Goal: Task Accomplishment & Management: Manage account settings

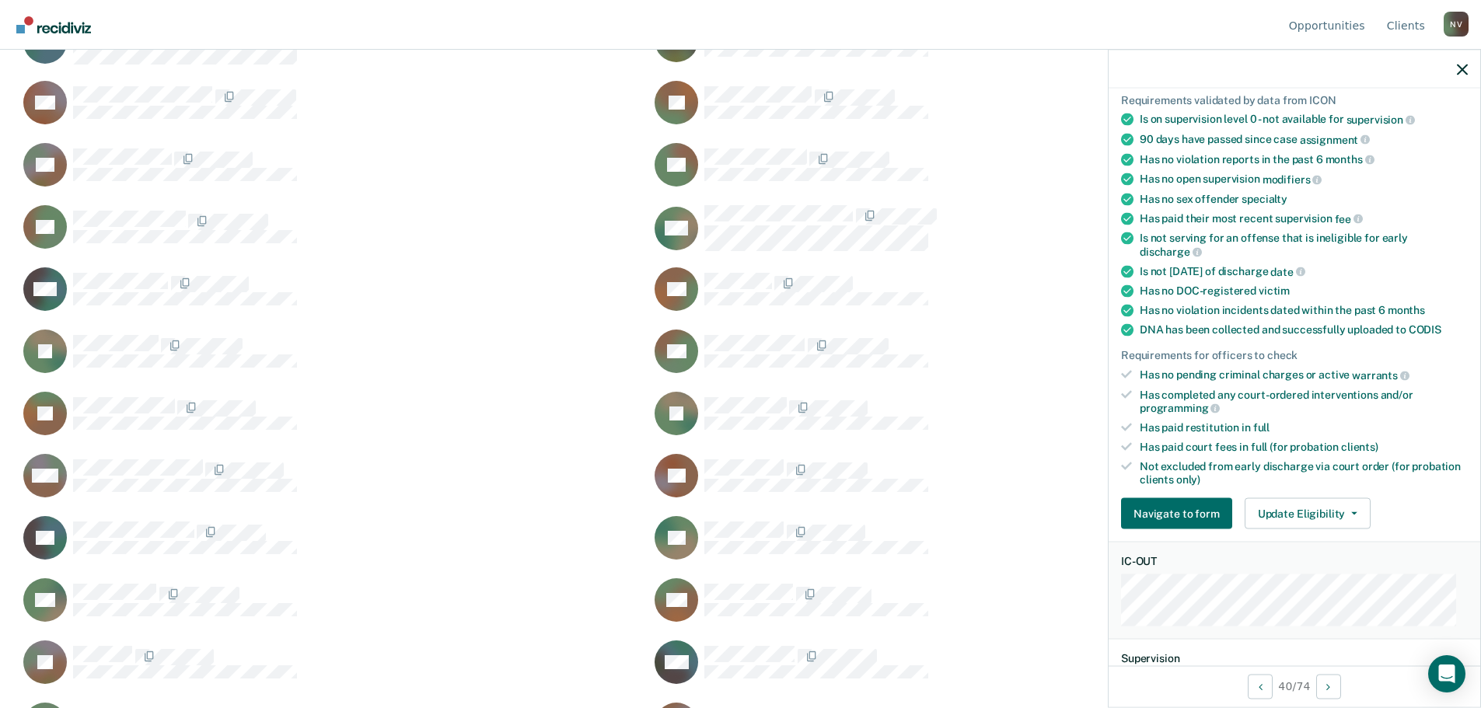
scroll to position [233, 0]
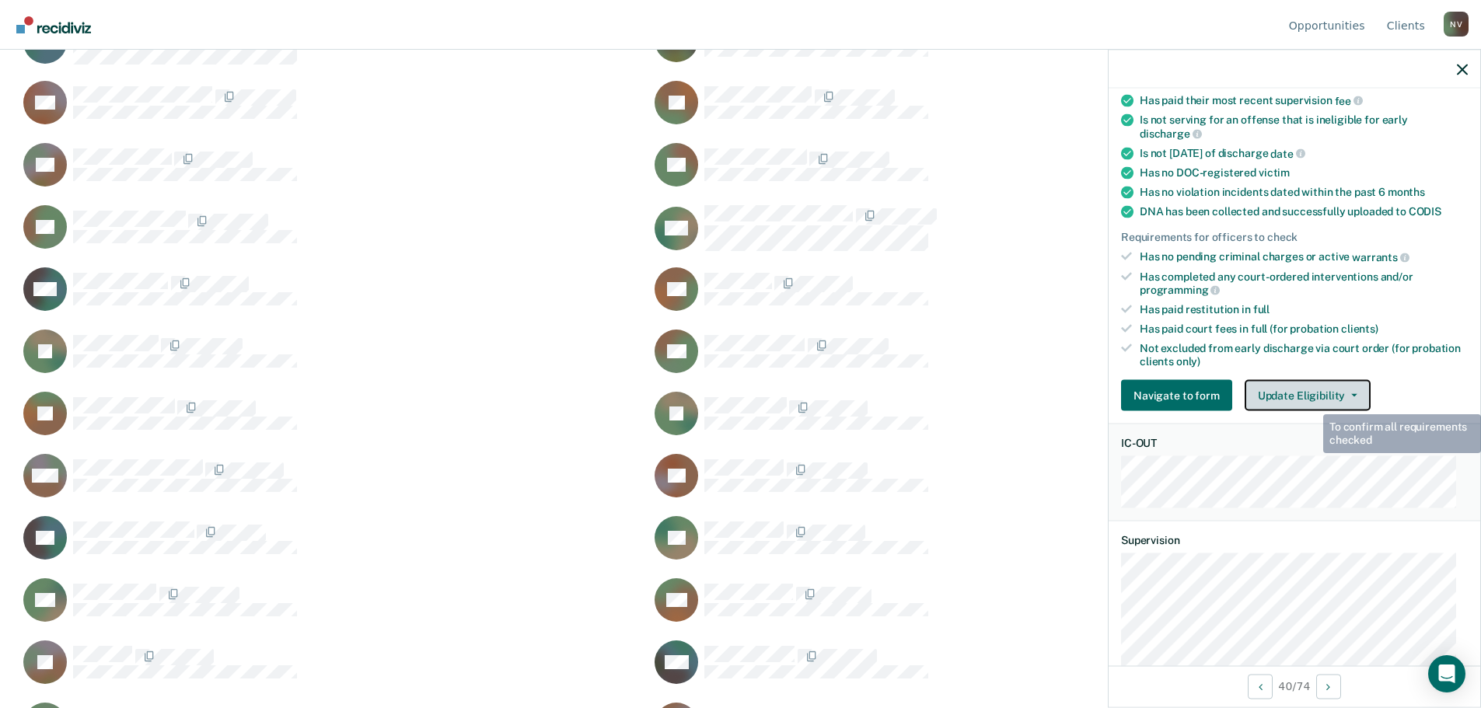
click at [1307, 390] on button "Update Eligibility" at bounding box center [1308, 395] width 126 height 31
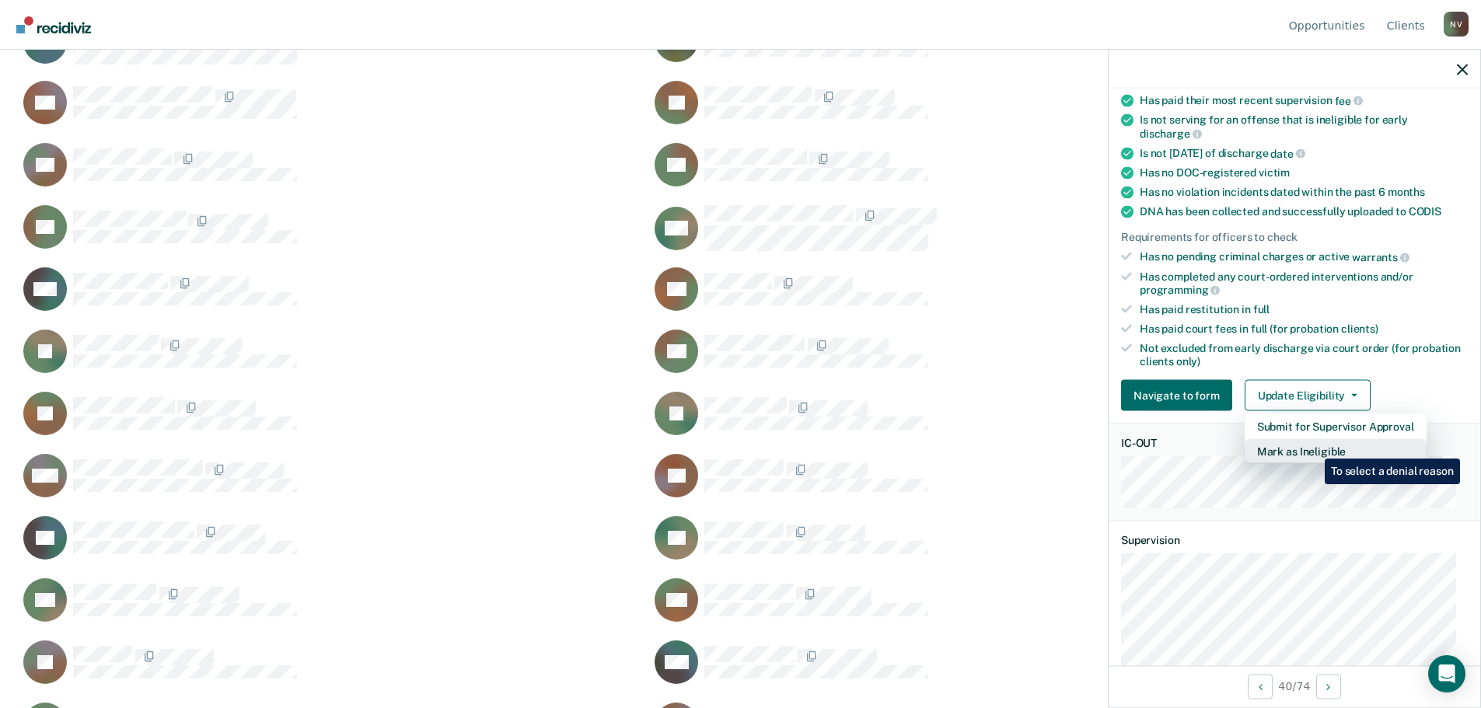
click at [1313, 447] on button "Mark as Ineligible" at bounding box center [1336, 451] width 182 height 25
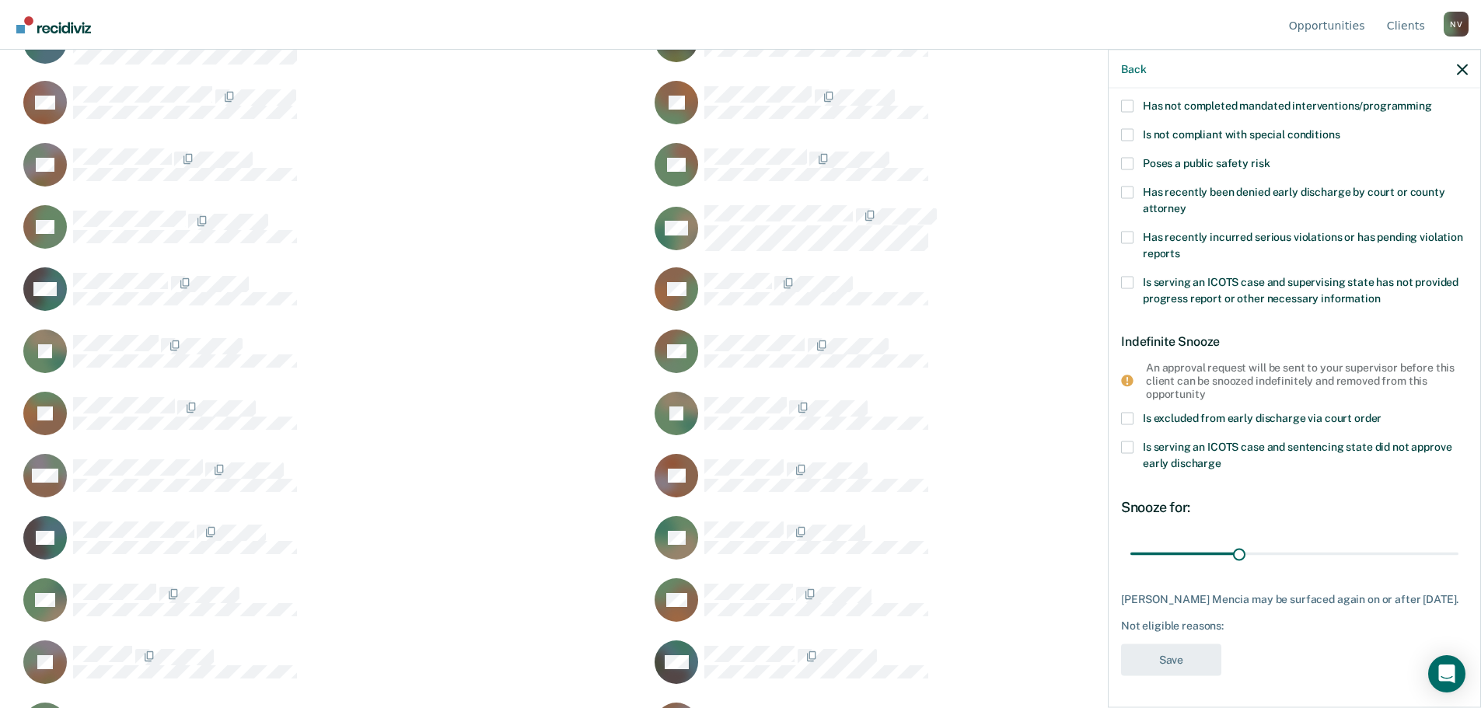
click at [1134, 442] on label "Is serving an ICOTS case and sentencing state did not approve early discharge" at bounding box center [1294, 458] width 347 height 33
click at [1221, 458] on input "Is serving an ICOTS case and sentencing state did not approve early discharge" at bounding box center [1221, 458] width 0 height 0
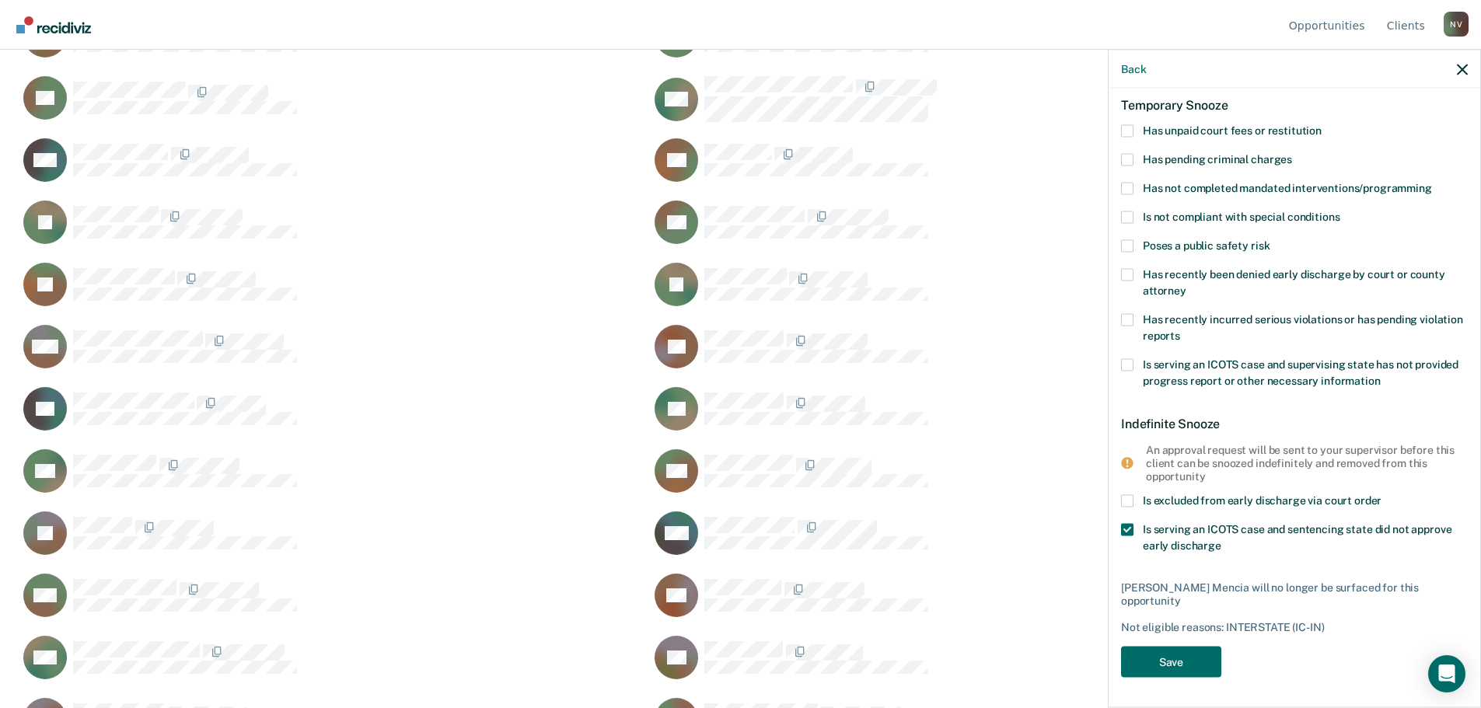
scroll to position [1477, 0]
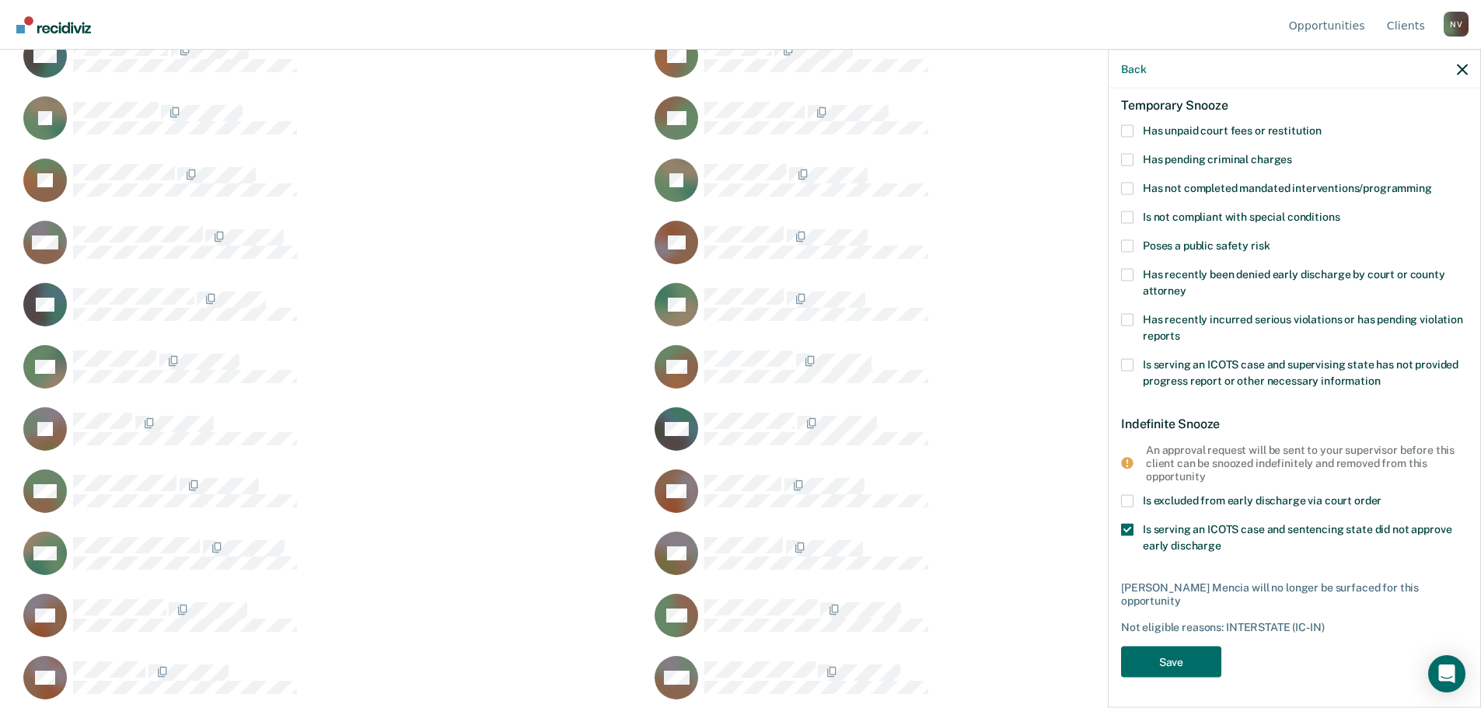
click at [1125, 186] on span at bounding box center [1127, 188] width 12 height 12
click at [1432, 182] on input "Has not completed mandated interventions/programming" at bounding box center [1432, 182] width 0 height 0
click at [1149, 662] on button "Save" at bounding box center [1171, 662] width 100 height 32
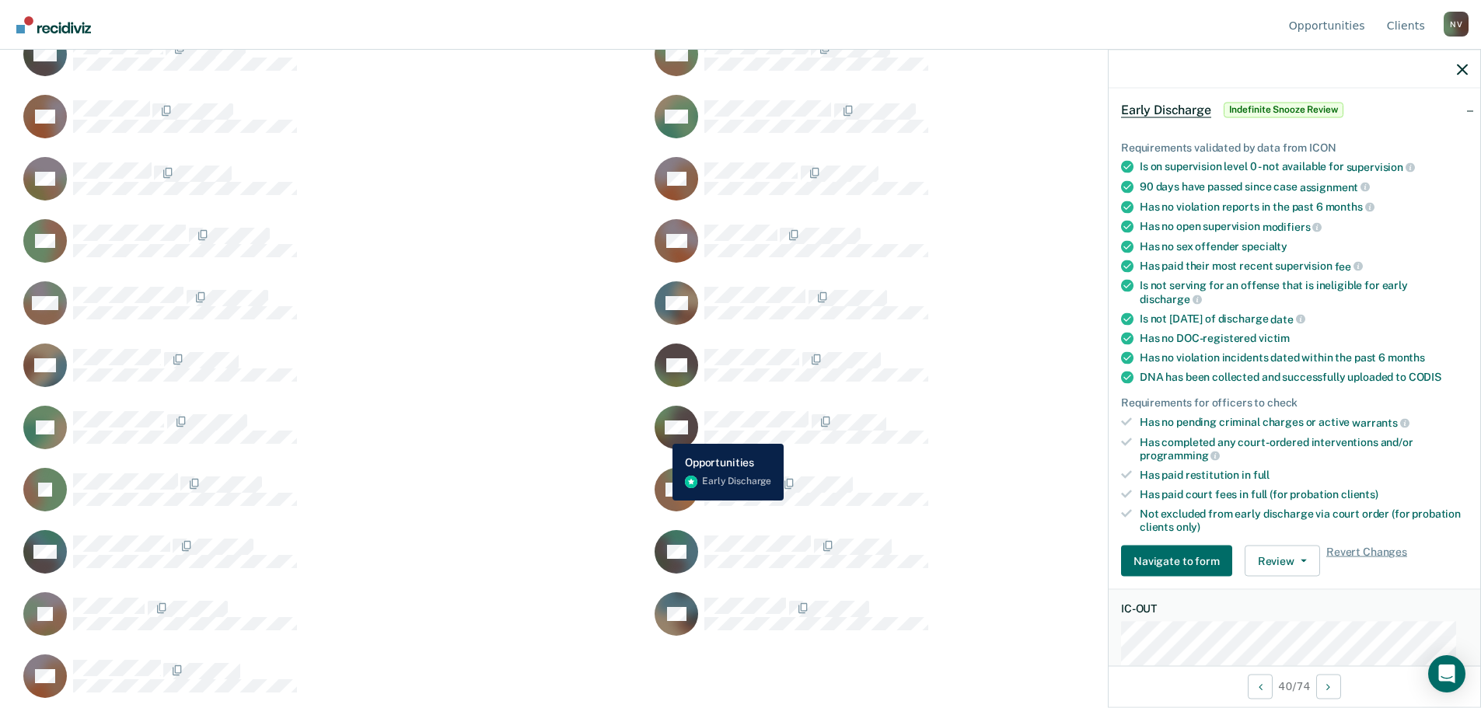
scroll to position [1860, 0]
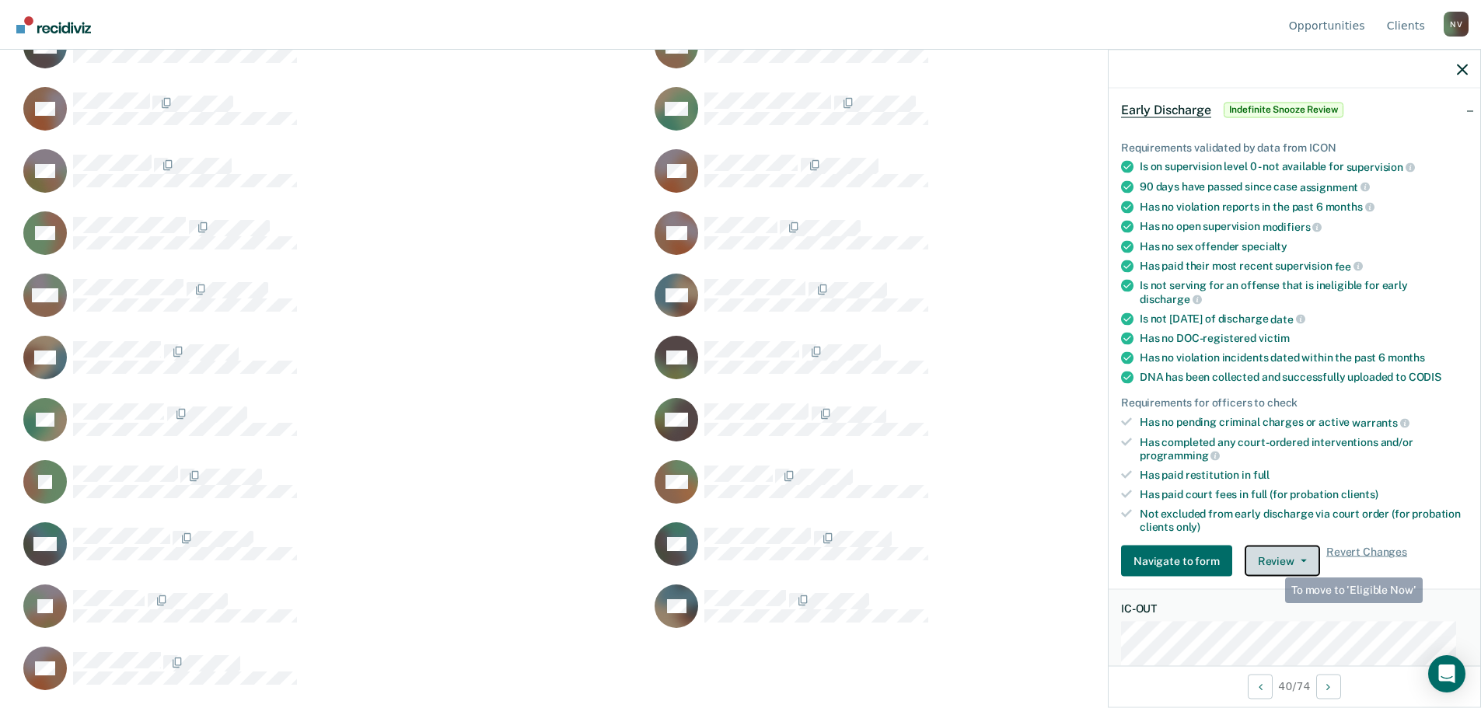
click at [1278, 563] on button "Review" at bounding box center [1282, 561] width 75 height 31
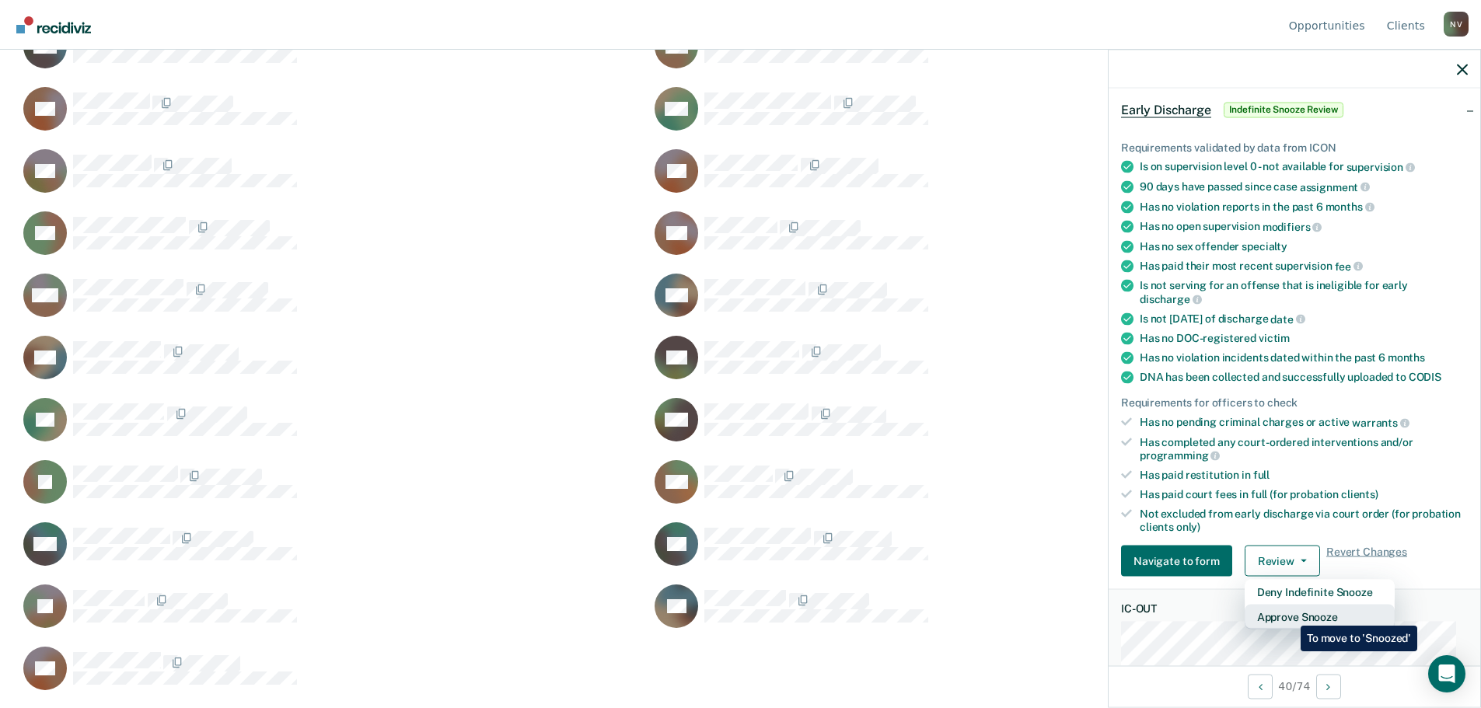
click at [1289, 614] on button "Approve Snooze" at bounding box center [1320, 617] width 150 height 25
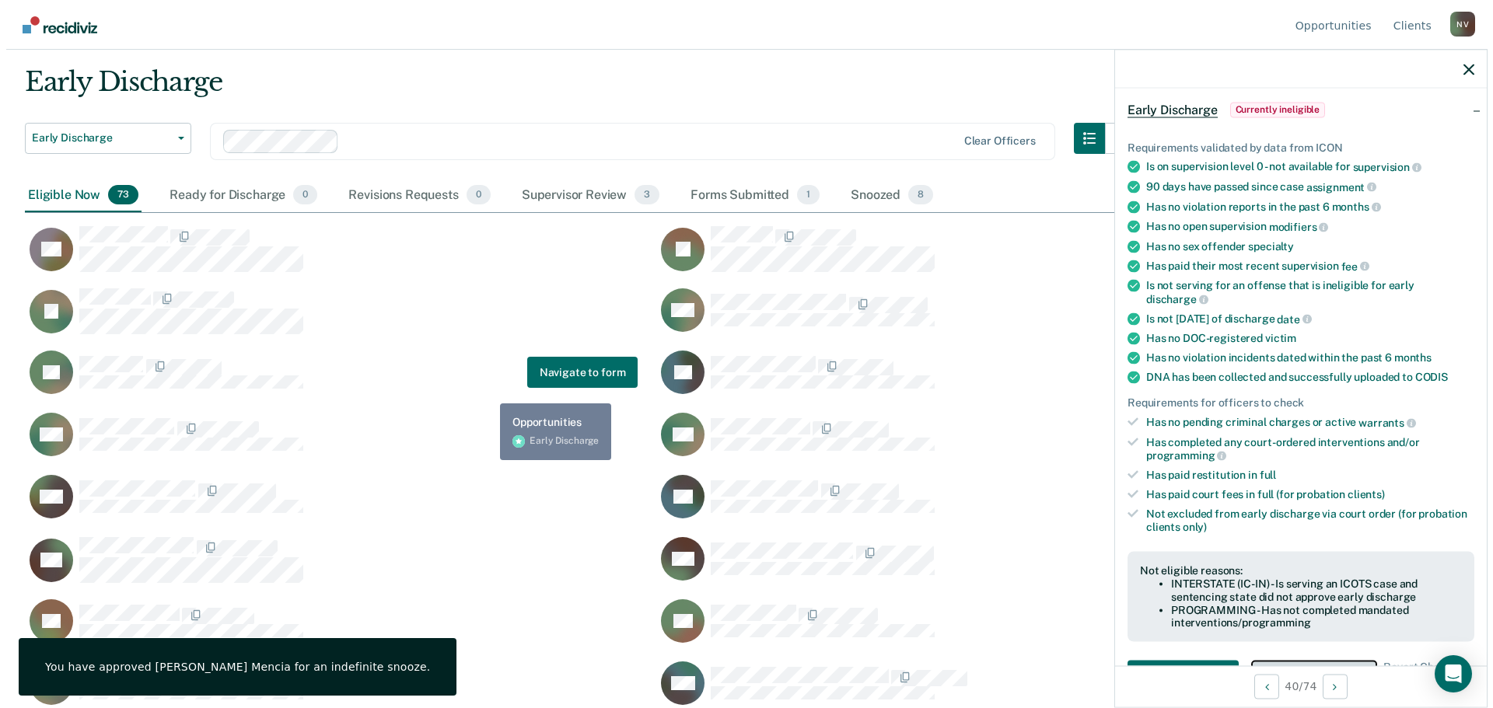
scroll to position [0, 0]
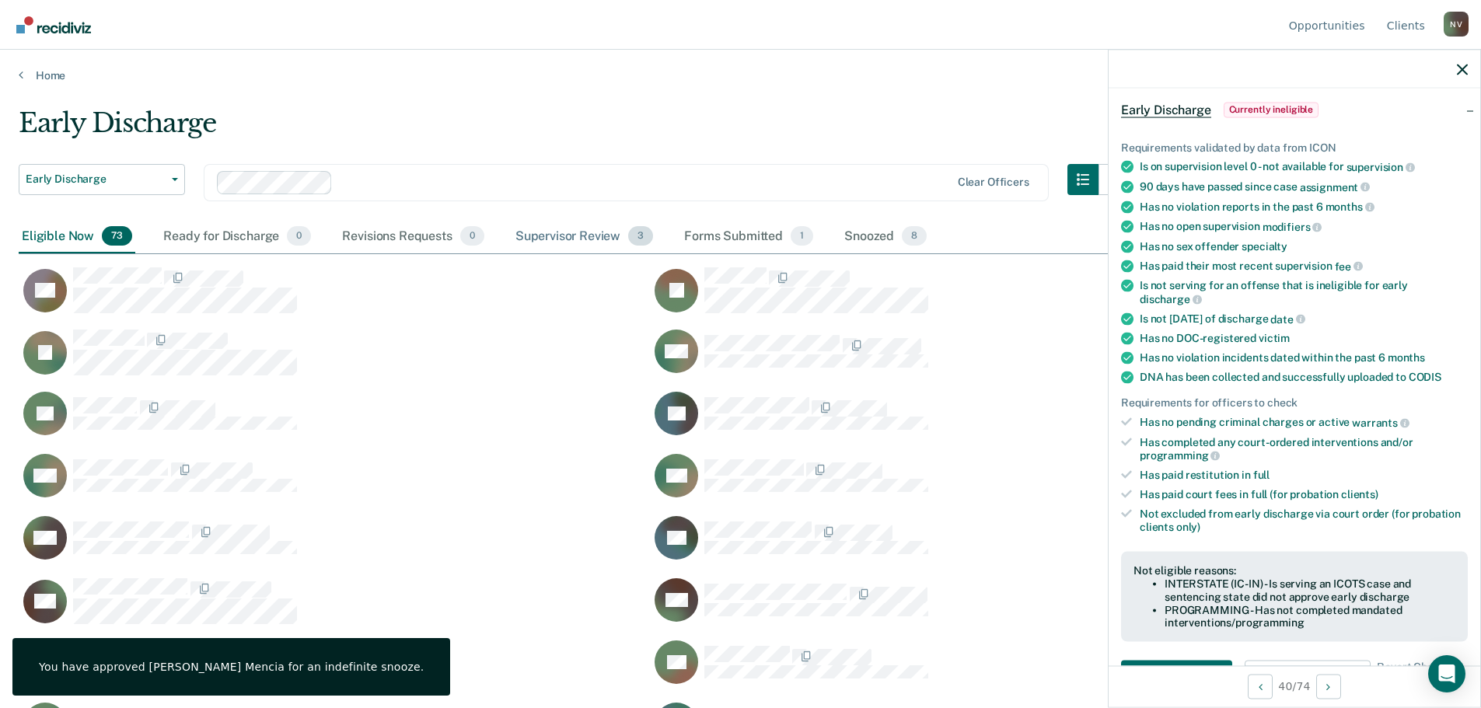
click at [533, 239] on div "Supervisor Review 3" at bounding box center [584, 237] width 145 height 34
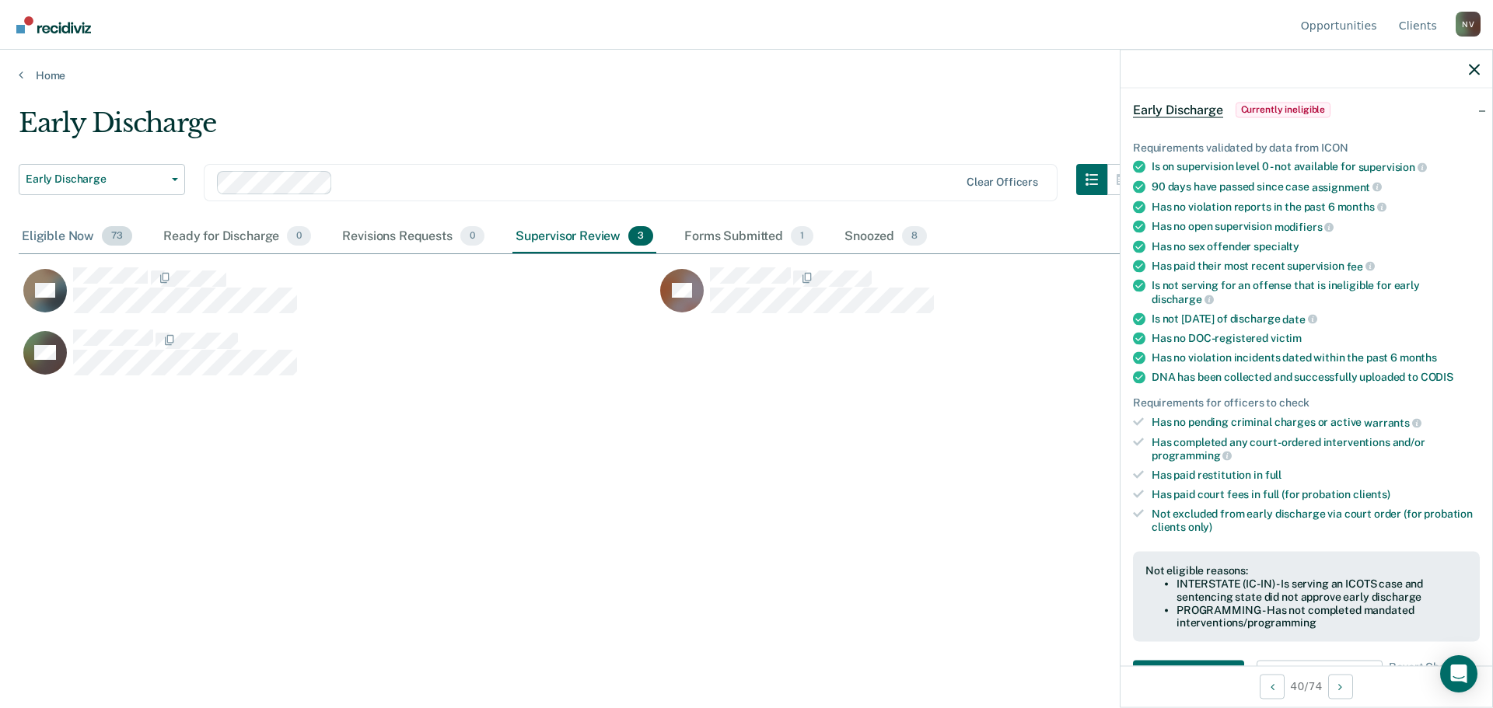
click at [38, 234] on div "Eligible Now 73" at bounding box center [77, 237] width 117 height 34
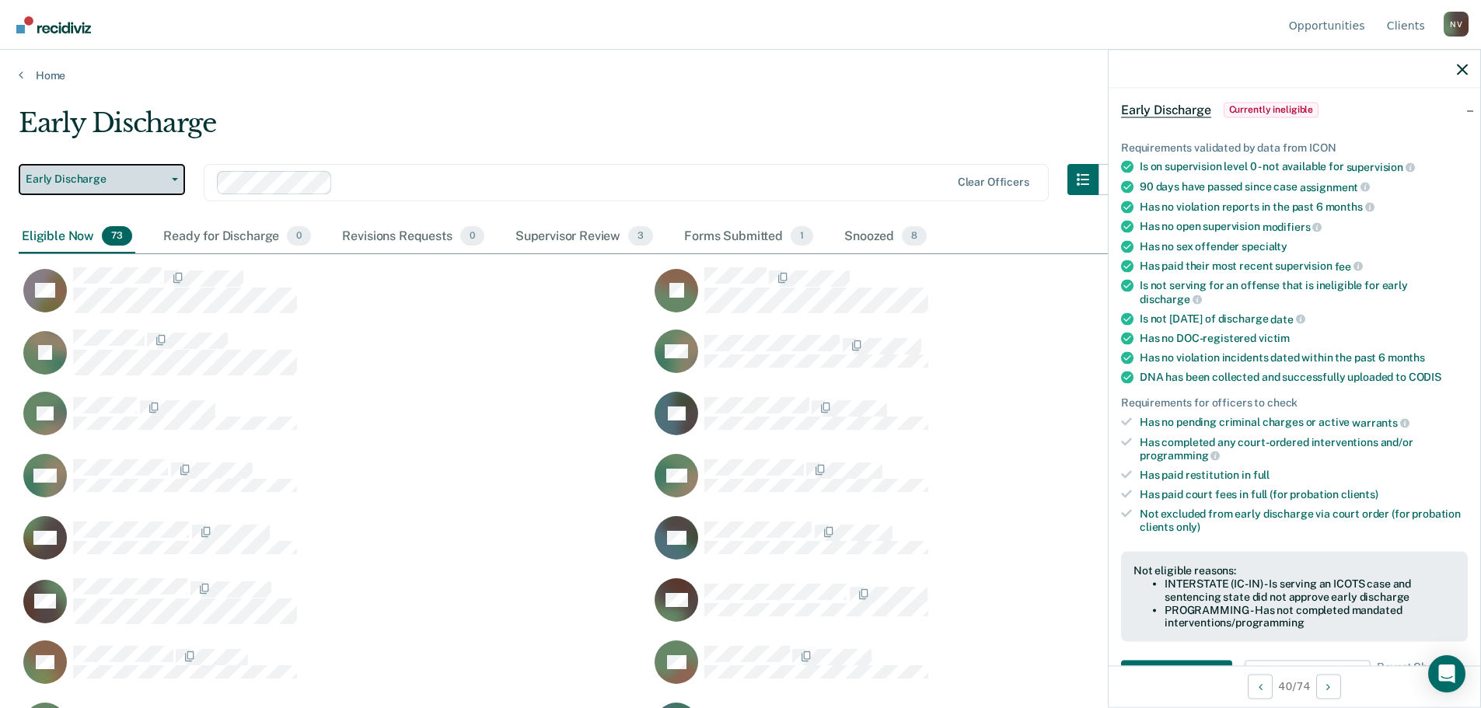
click at [169, 180] on span "button" at bounding box center [172, 179] width 12 height 3
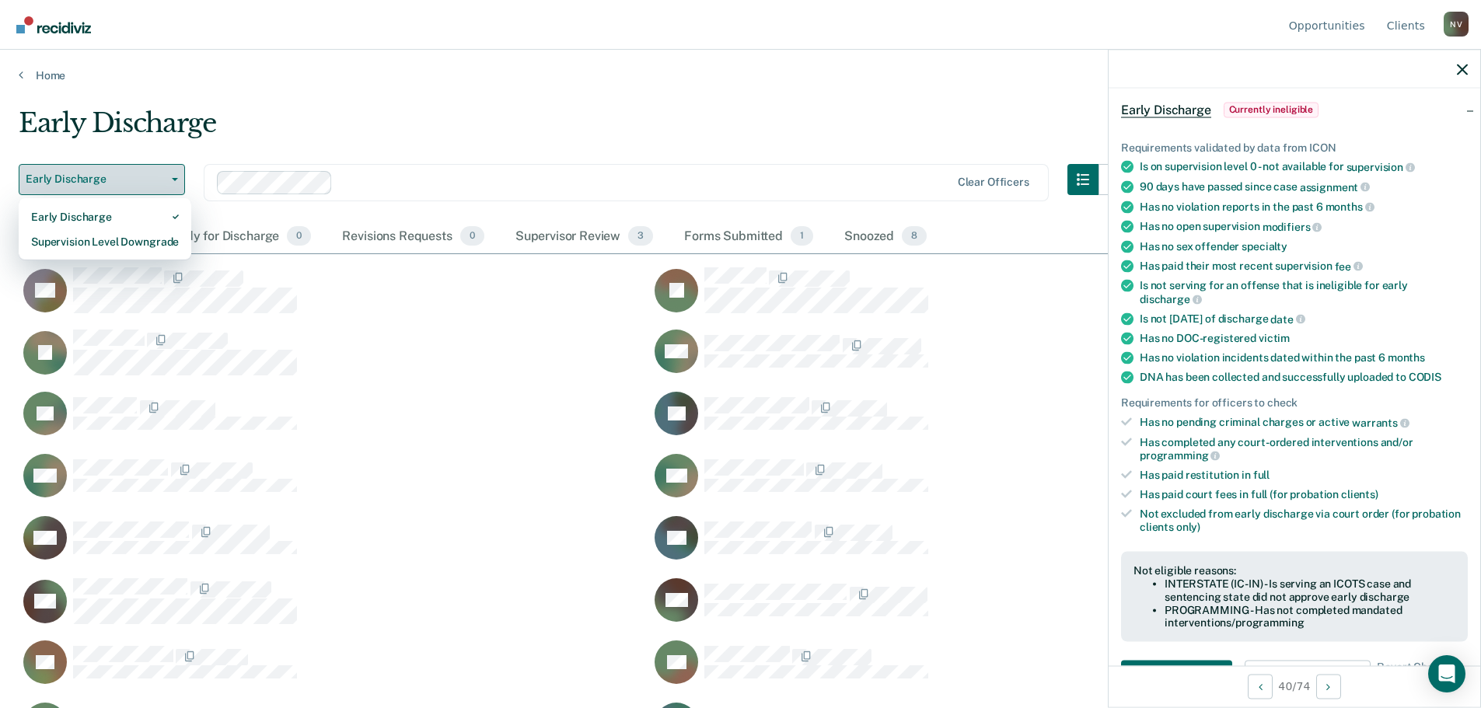
click at [169, 180] on span "button" at bounding box center [172, 179] width 12 height 3
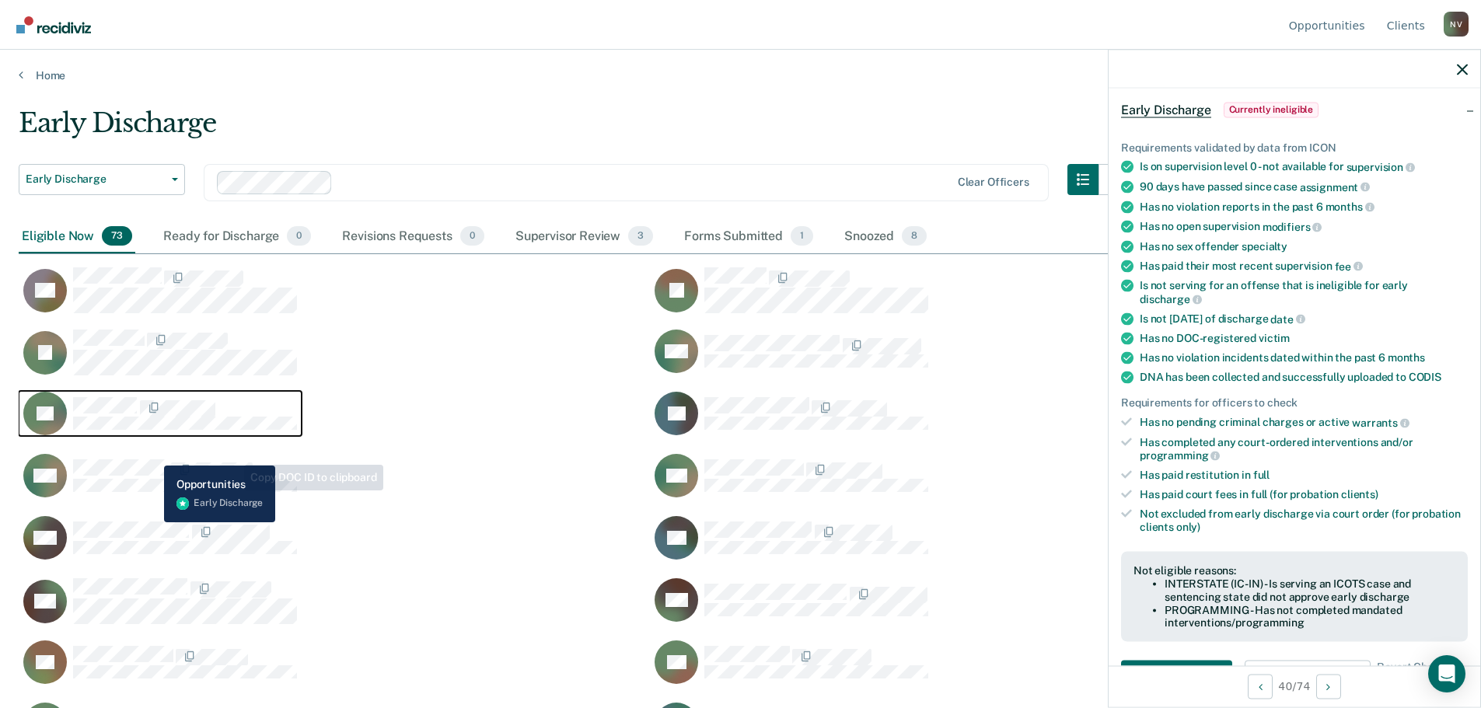
click at [28, 432] on g "CaseloadOpportunityCell-1015675" at bounding box center [53, 413] width 72 height 97
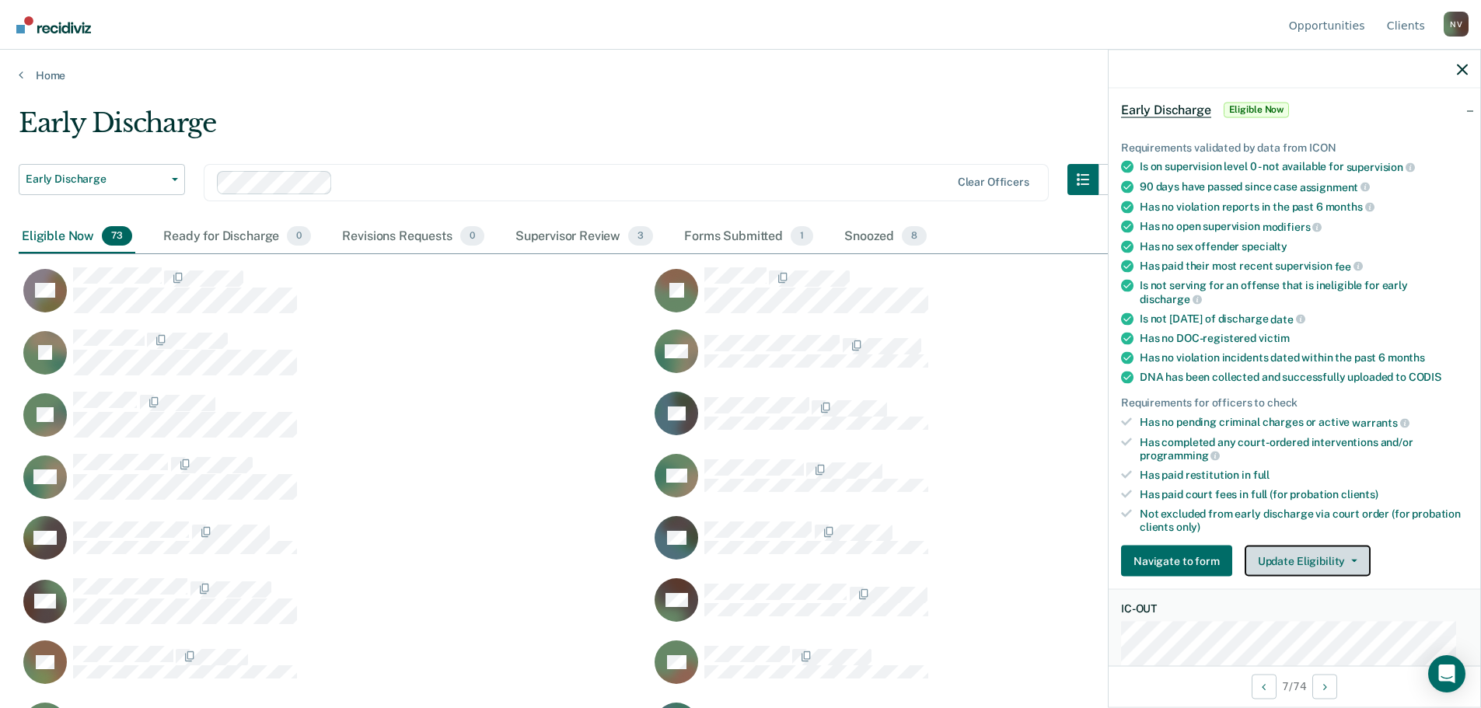
click at [1330, 555] on button "Update Eligibility" at bounding box center [1308, 561] width 126 height 31
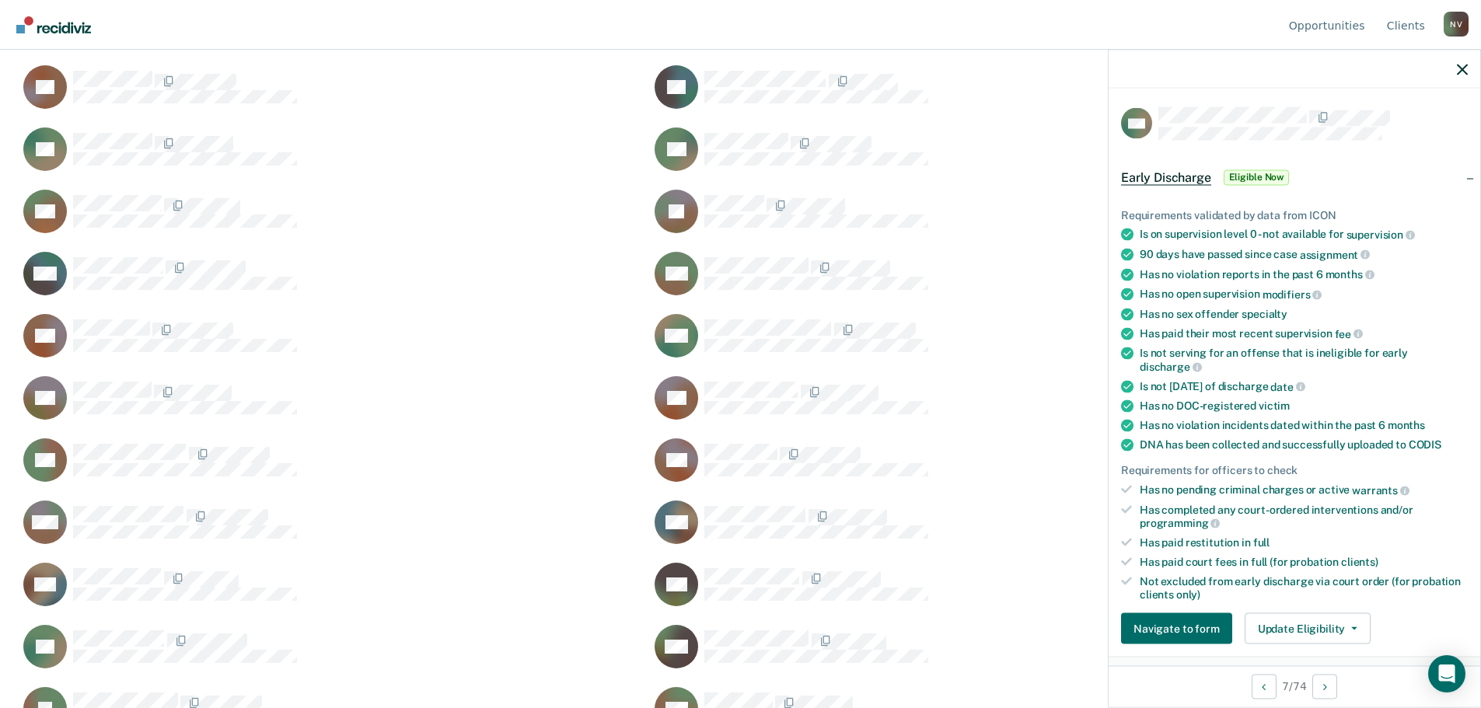
scroll to position [78, 0]
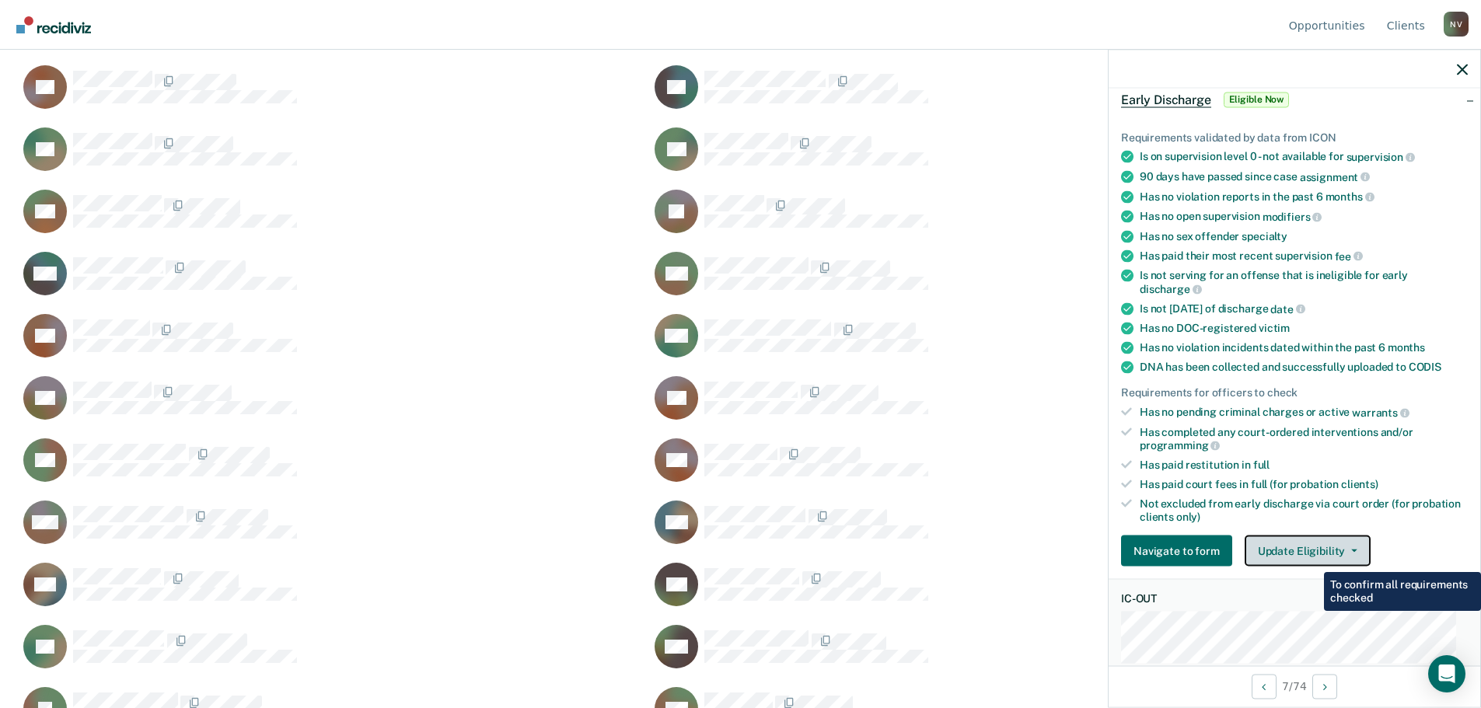
click at [1316, 546] on button "Update Eligibility" at bounding box center [1308, 551] width 126 height 31
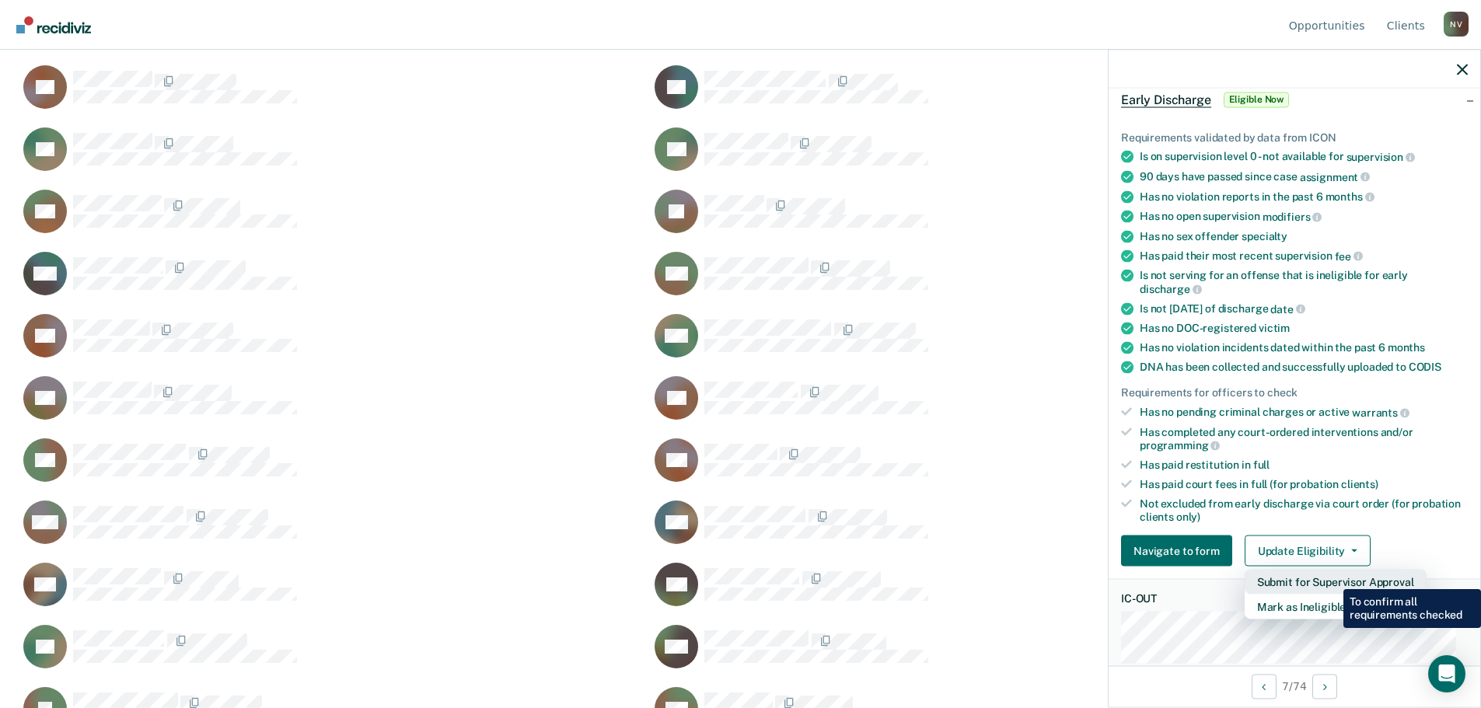
click at [1332, 578] on button "Submit for Supervisor Approval" at bounding box center [1336, 582] width 182 height 25
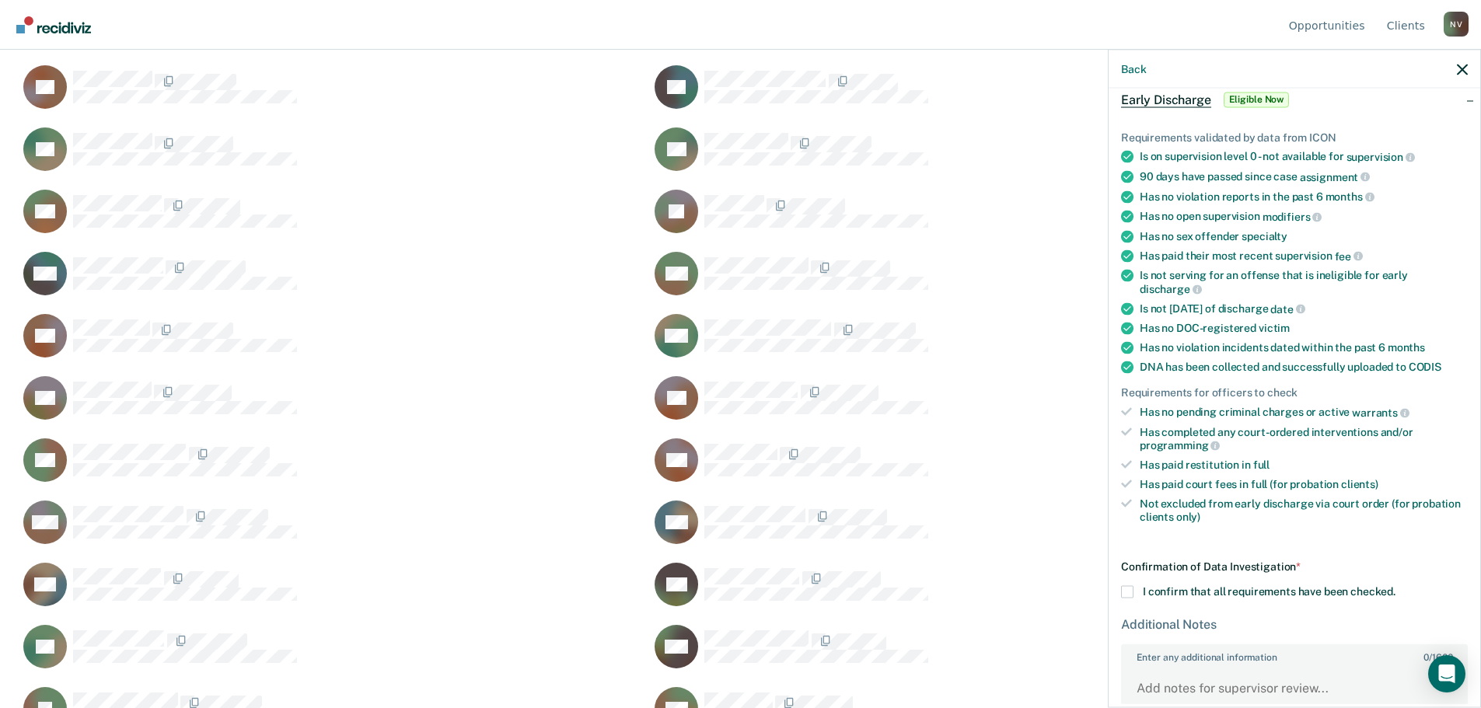
click at [1124, 587] on span at bounding box center [1127, 592] width 12 height 12
click at [1396, 586] on input "I confirm that all requirements have been checked." at bounding box center [1396, 586] width 0 height 0
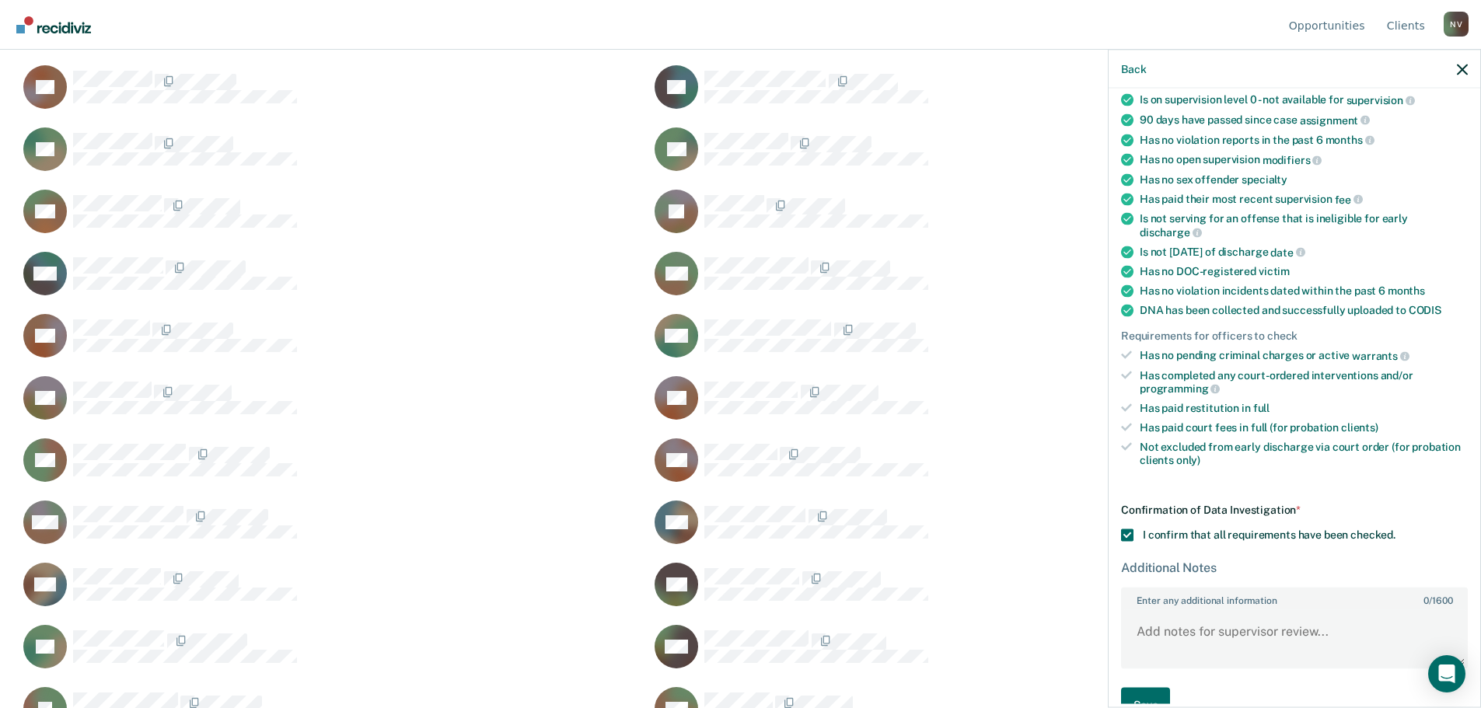
scroll to position [169, 0]
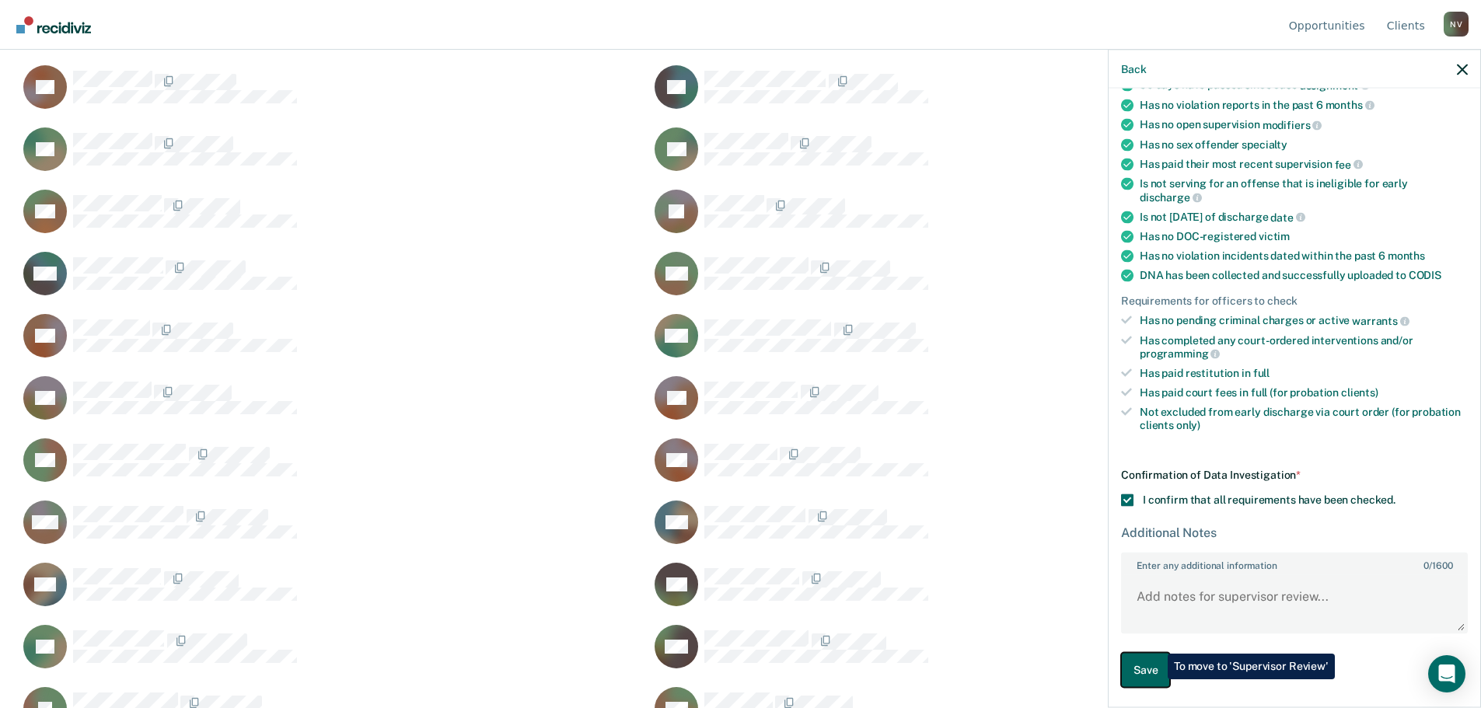
click at [1156, 680] on button "Save" at bounding box center [1145, 670] width 49 height 35
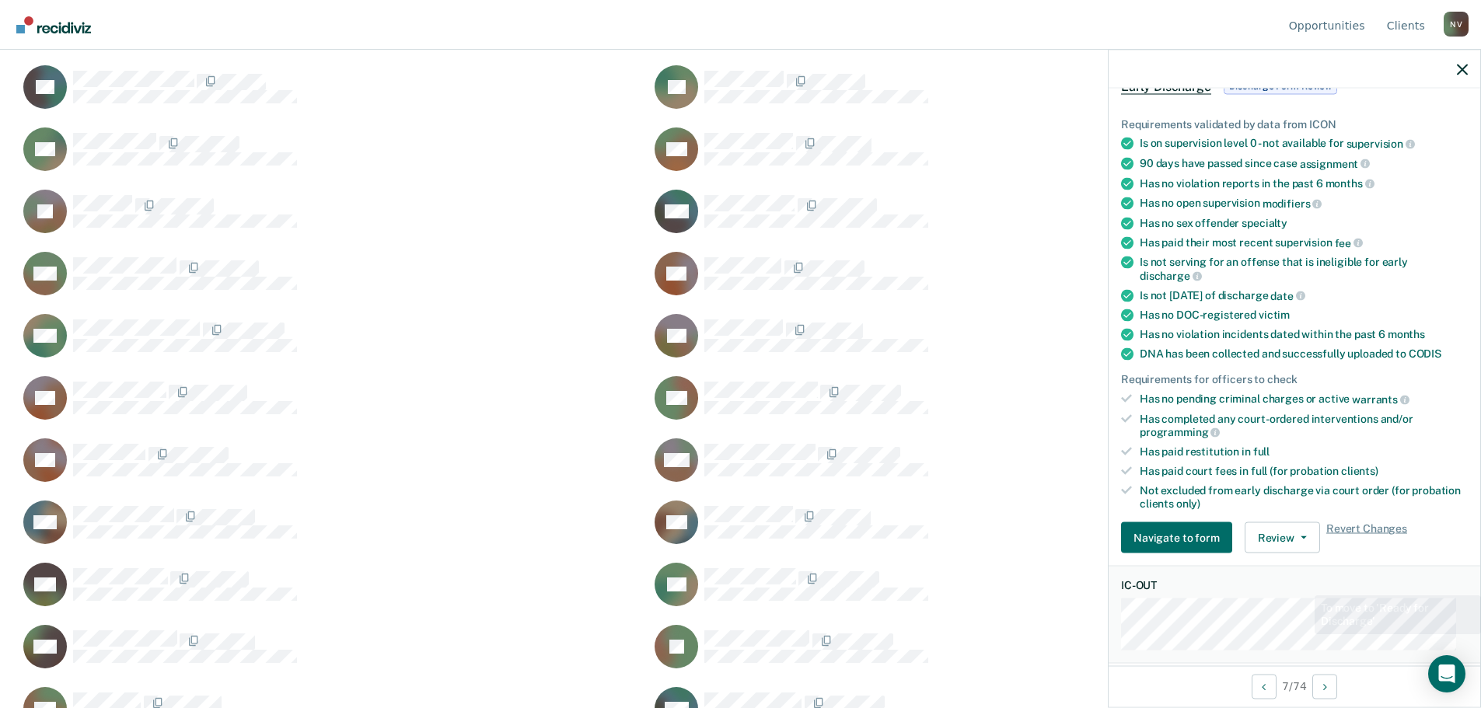
scroll to position [466, 0]
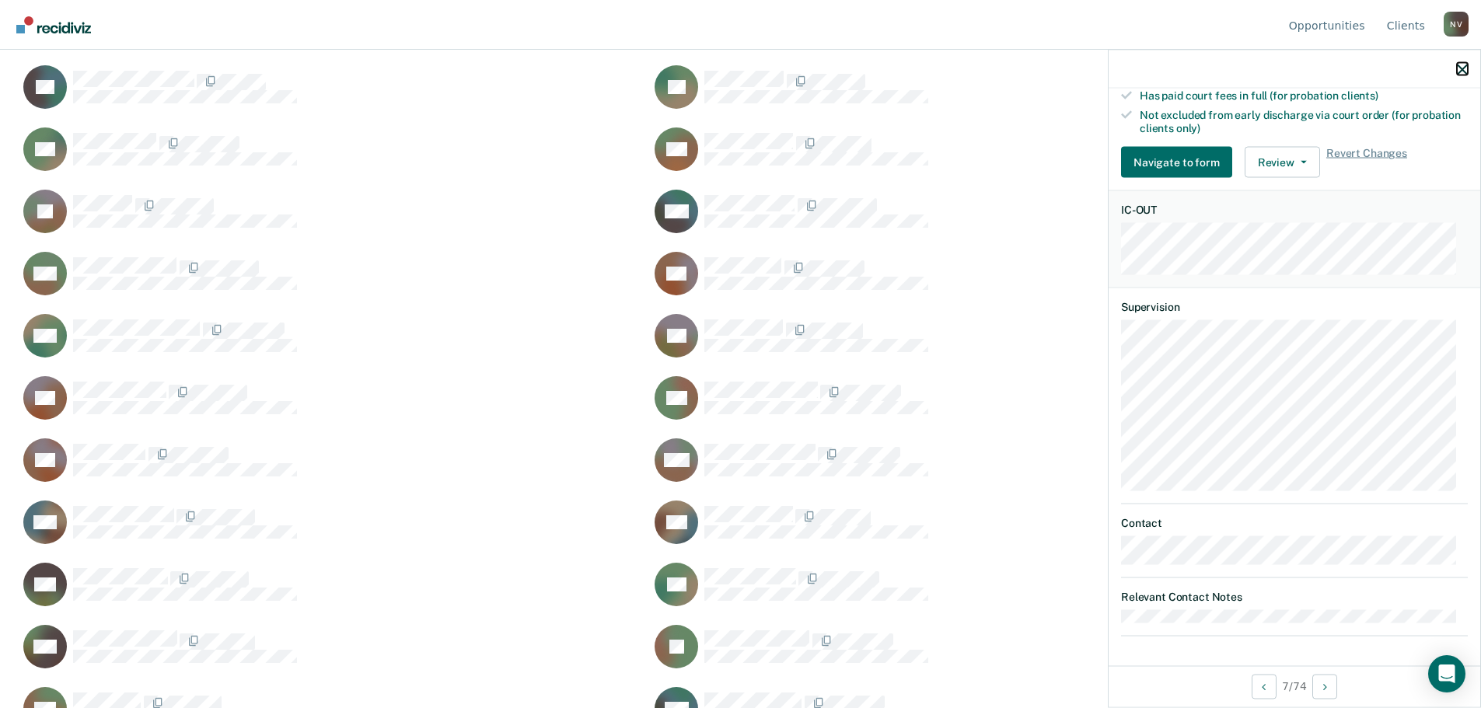
click at [1465, 63] on button "button" at bounding box center [1462, 68] width 11 height 13
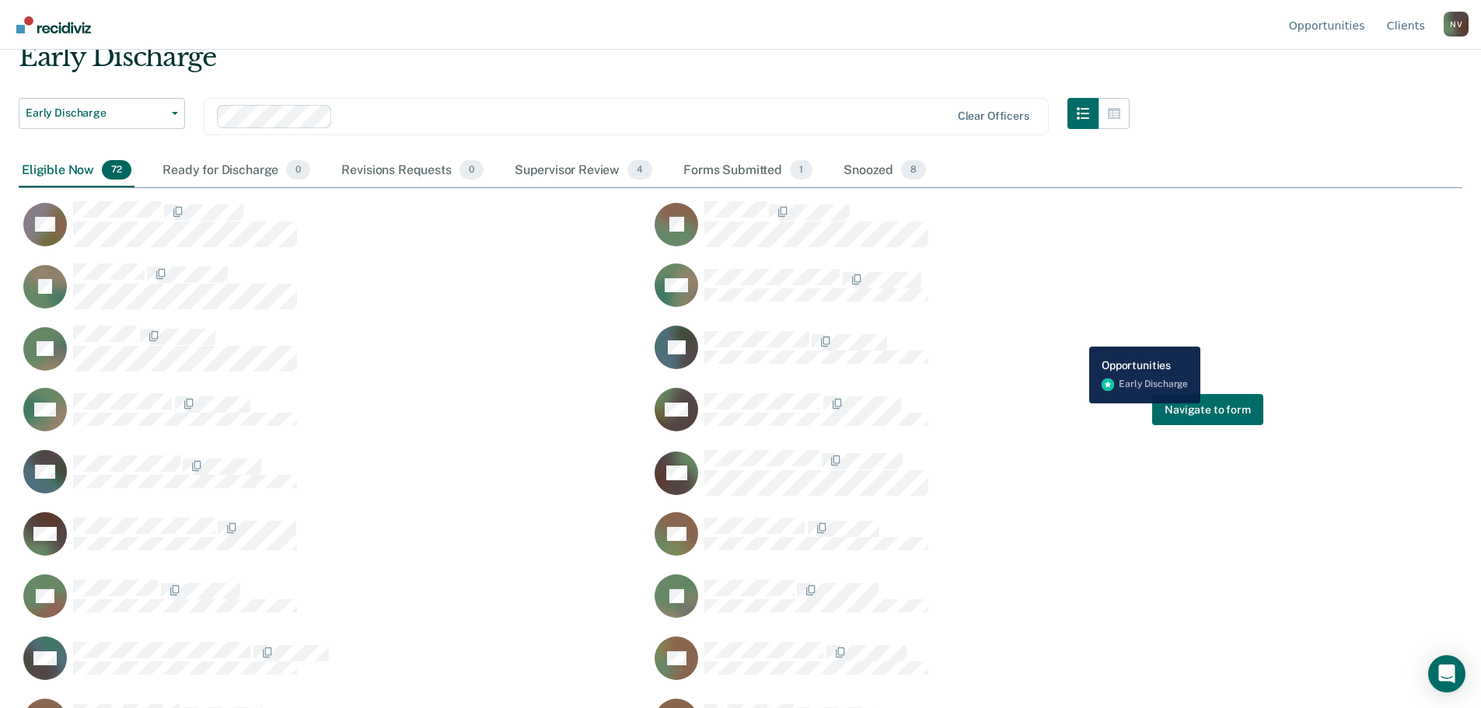
scroll to position [0, 0]
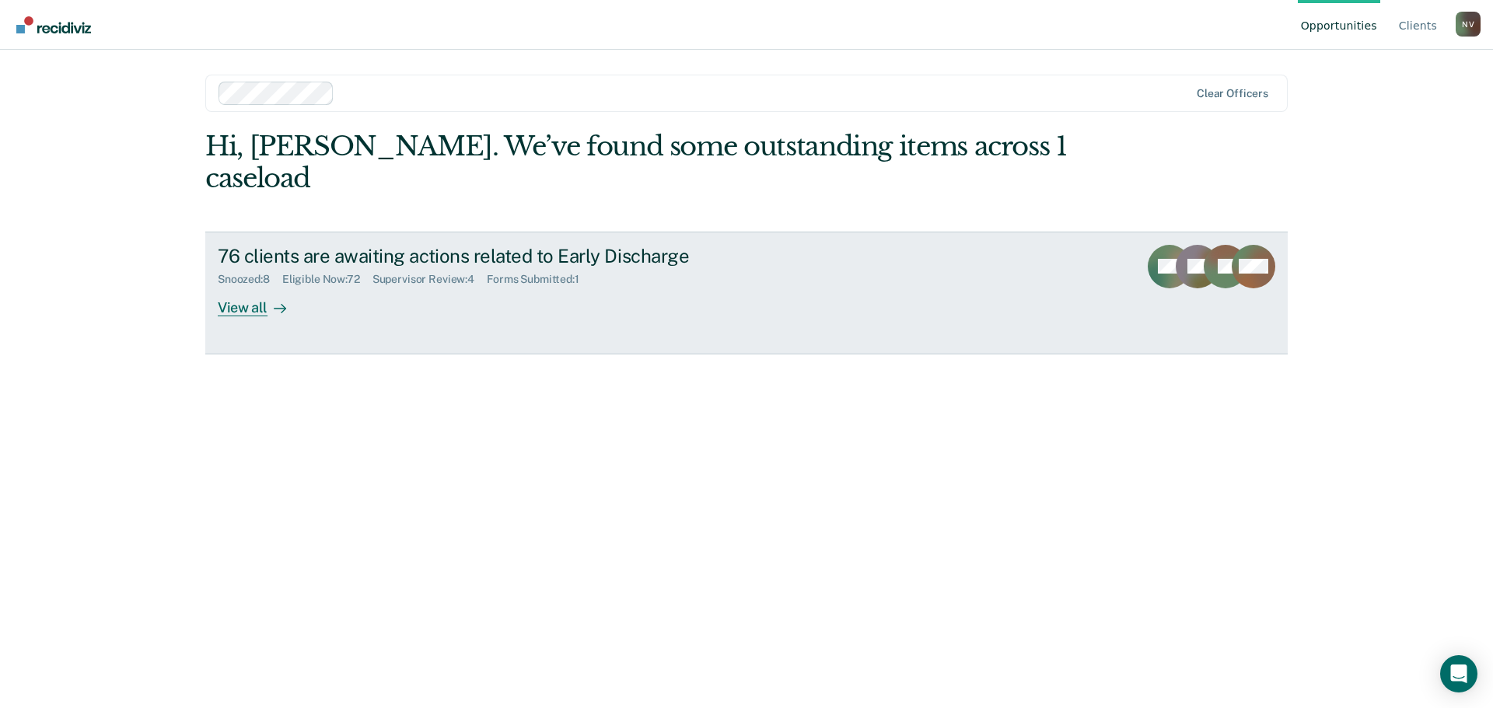
click at [205, 271] on link "76 clients are awaiting actions related to Early Discharge Snoozed : 8 Eligible…" at bounding box center [746, 293] width 1082 height 123
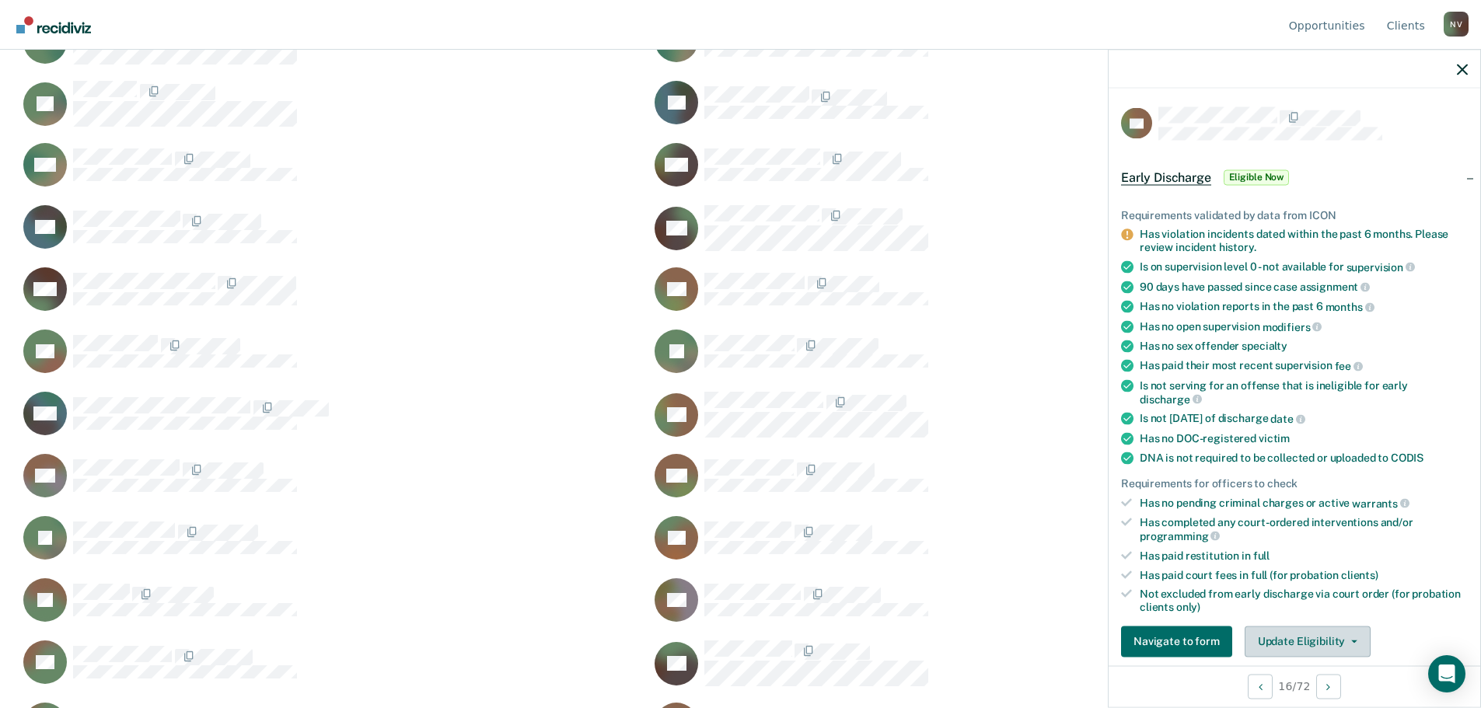
scroll to position [78, 0]
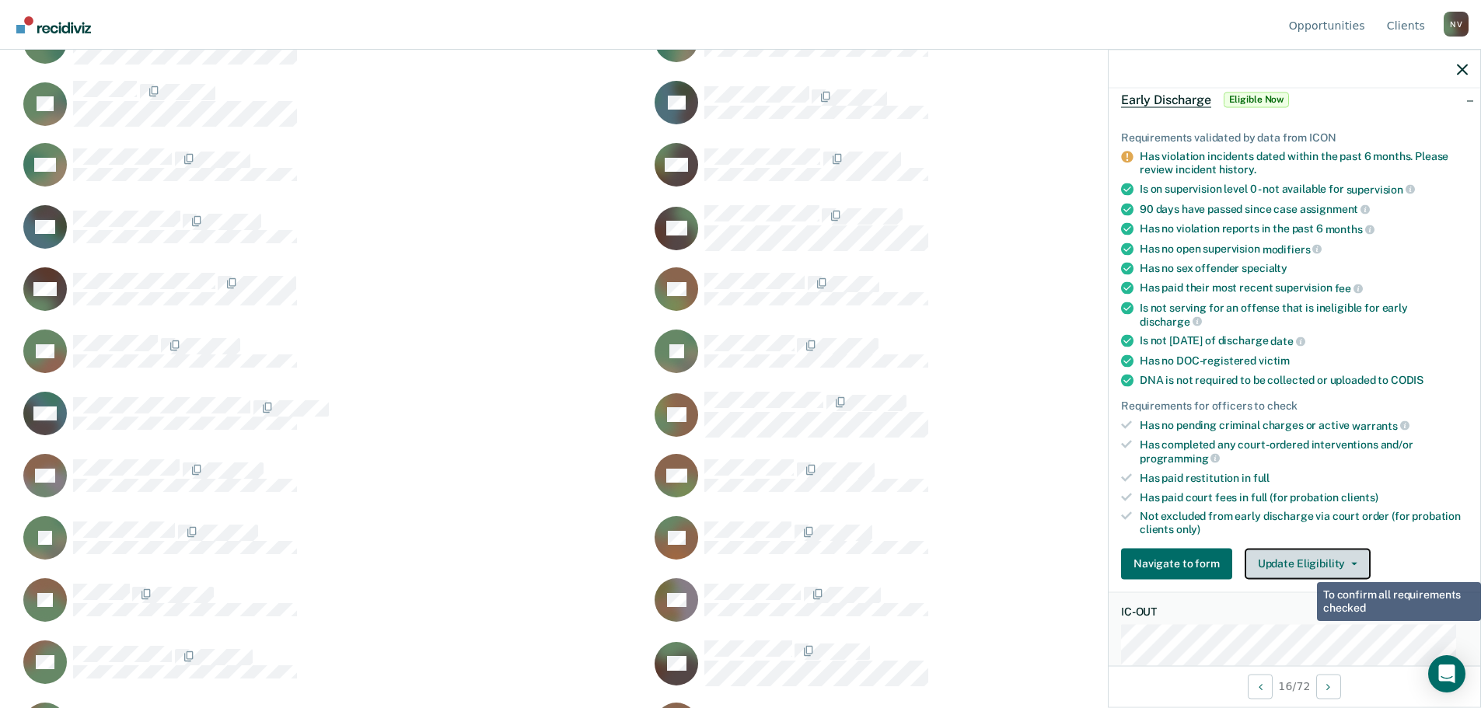
click at [1307, 564] on button "Update Eligibility" at bounding box center [1308, 563] width 126 height 31
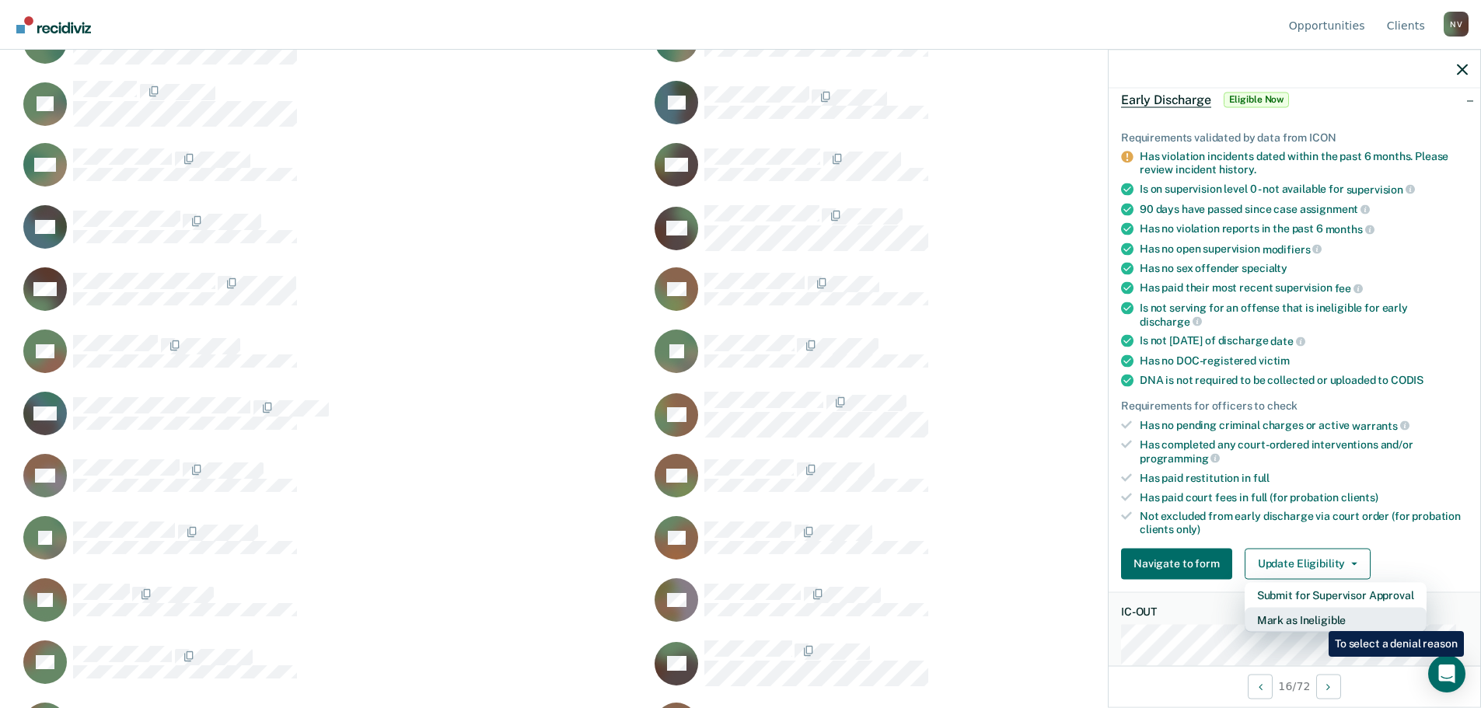
click at [1317, 620] on button "Mark as Ineligible" at bounding box center [1336, 619] width 182 height 25
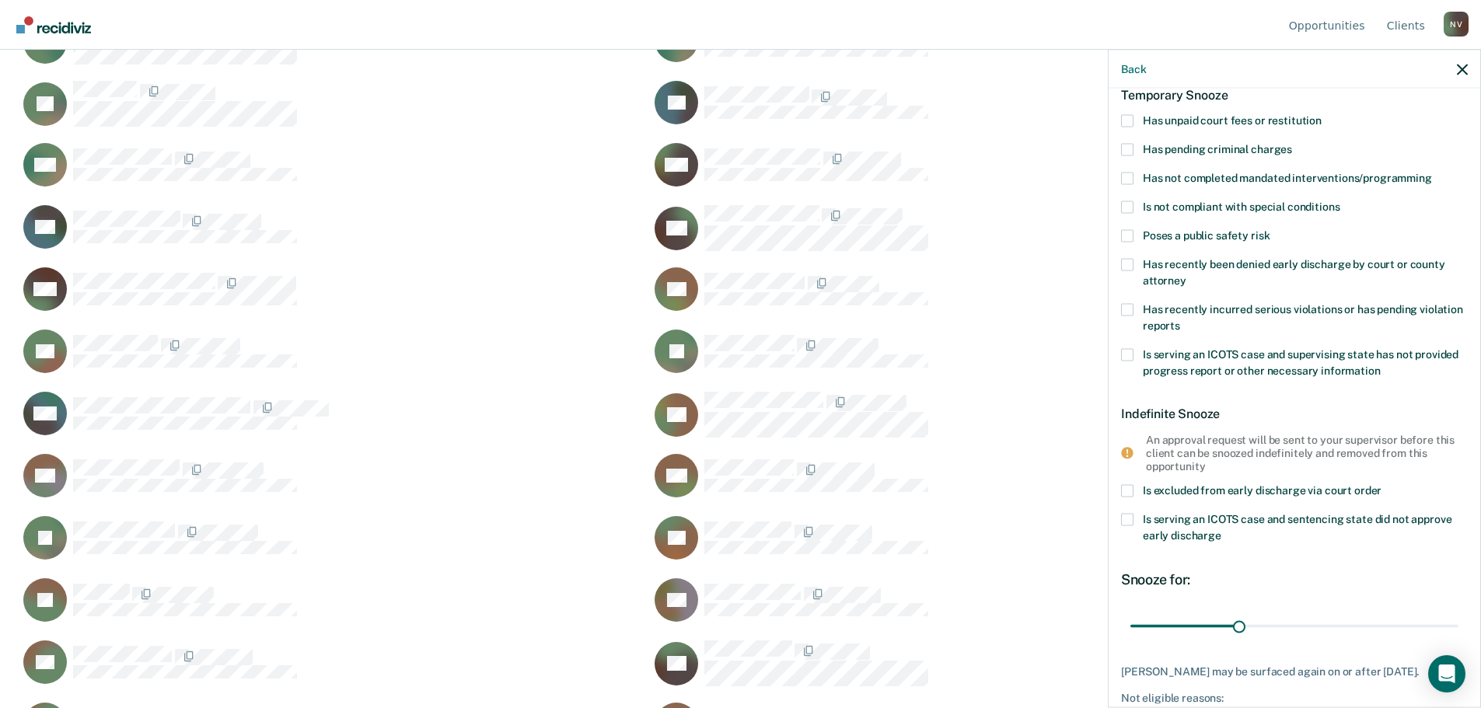
click at [1127, 520] on span at bounding box center [1127, 520] width 12 height 12
click at [1221, 530] on input "Is serving an ICOTS case and sentencing state did not approve early discharge" at bounding box center [1221, 530] width 0 height 0
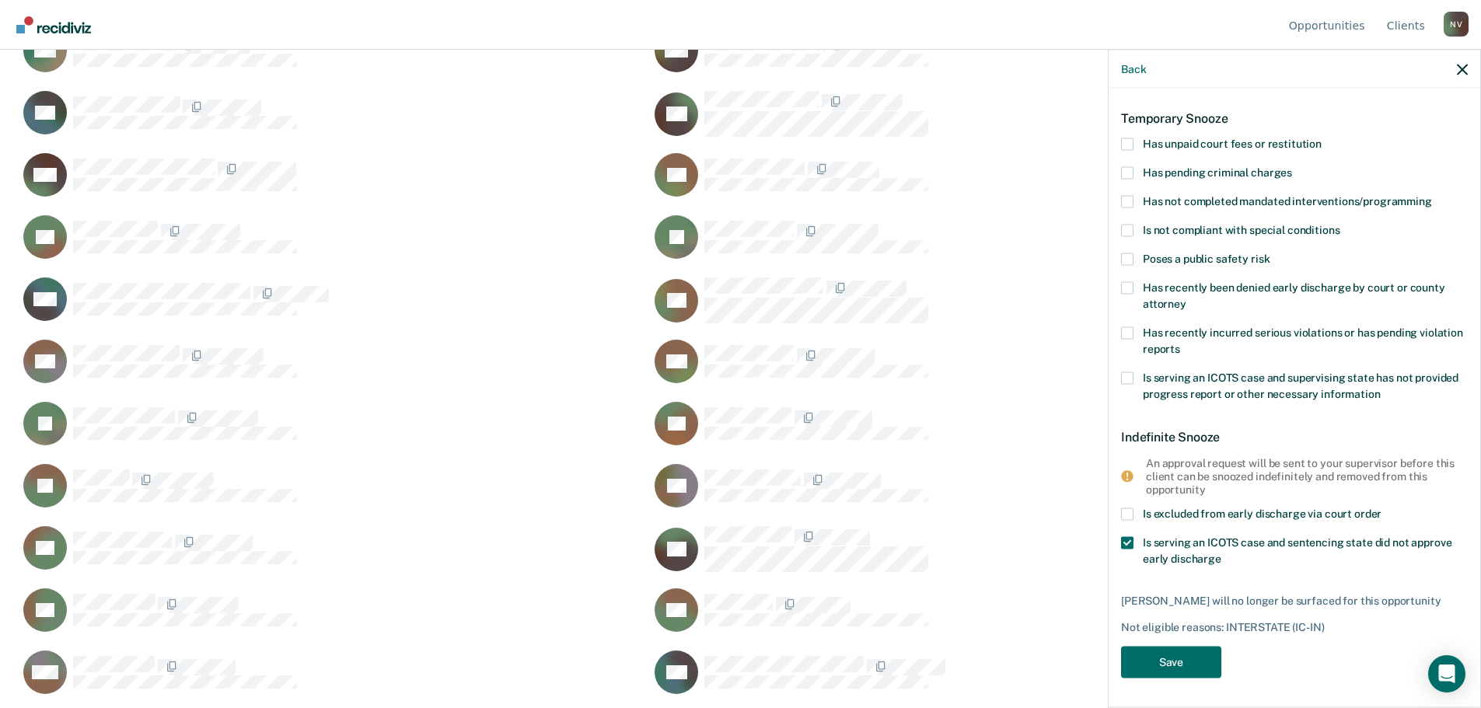
scroll to position [700, 0]
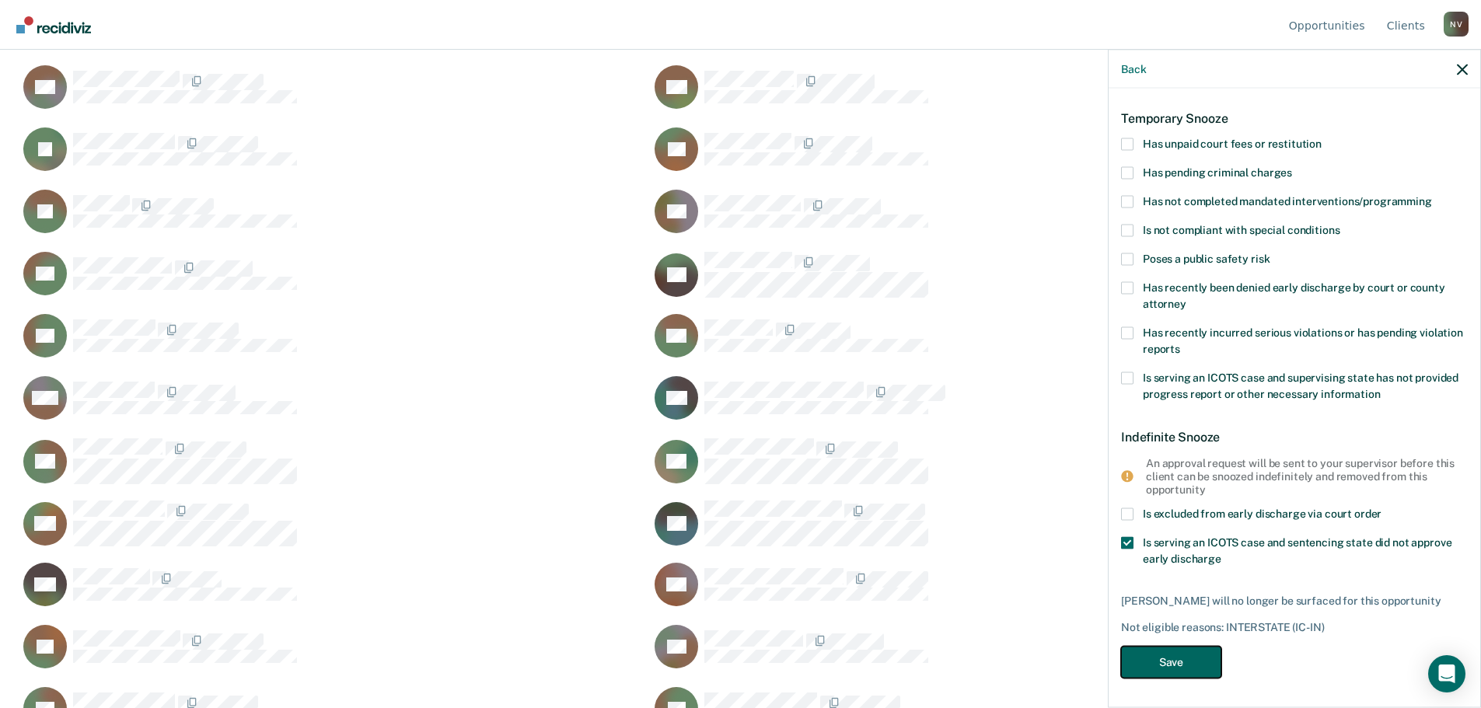
click at [1193, 646] on button "Save" at bounding box center [1171, 662] width 100 height 32
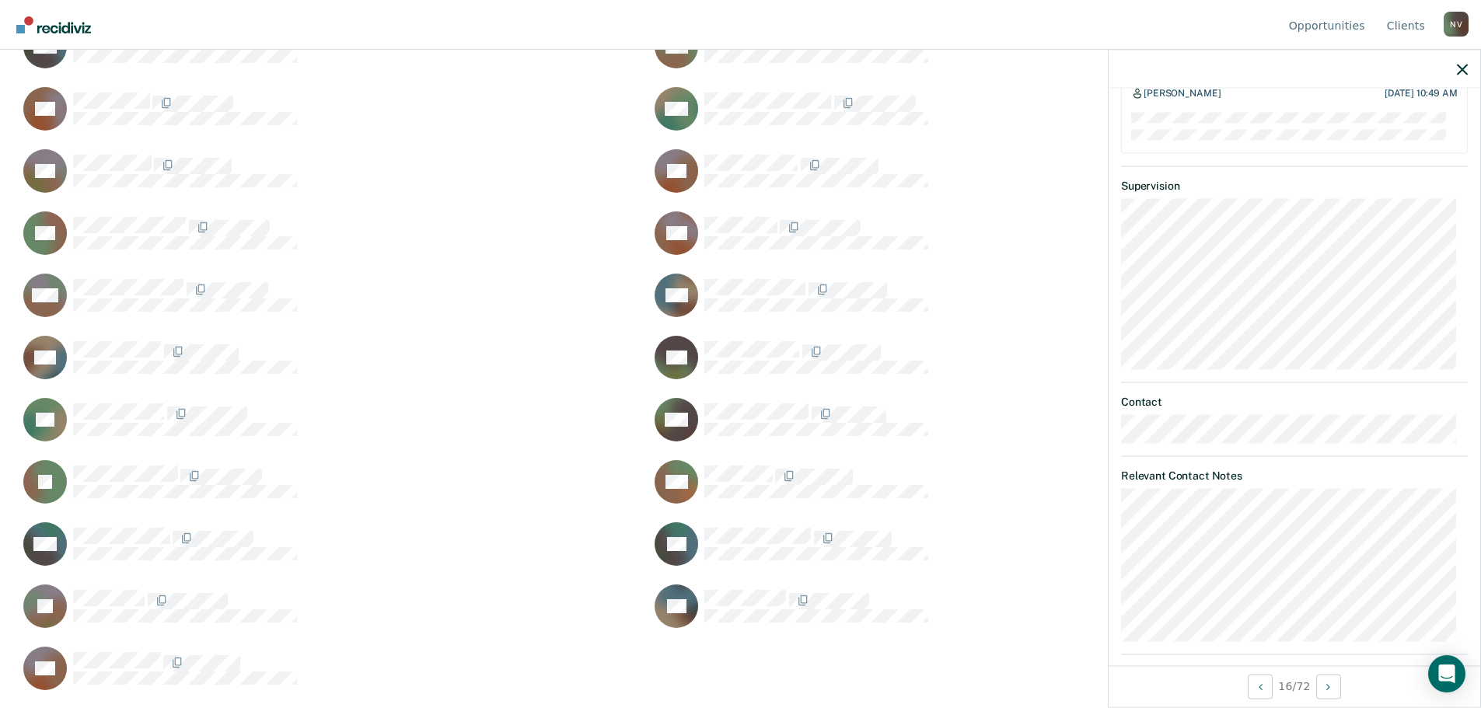
scroll to position [750, 0]
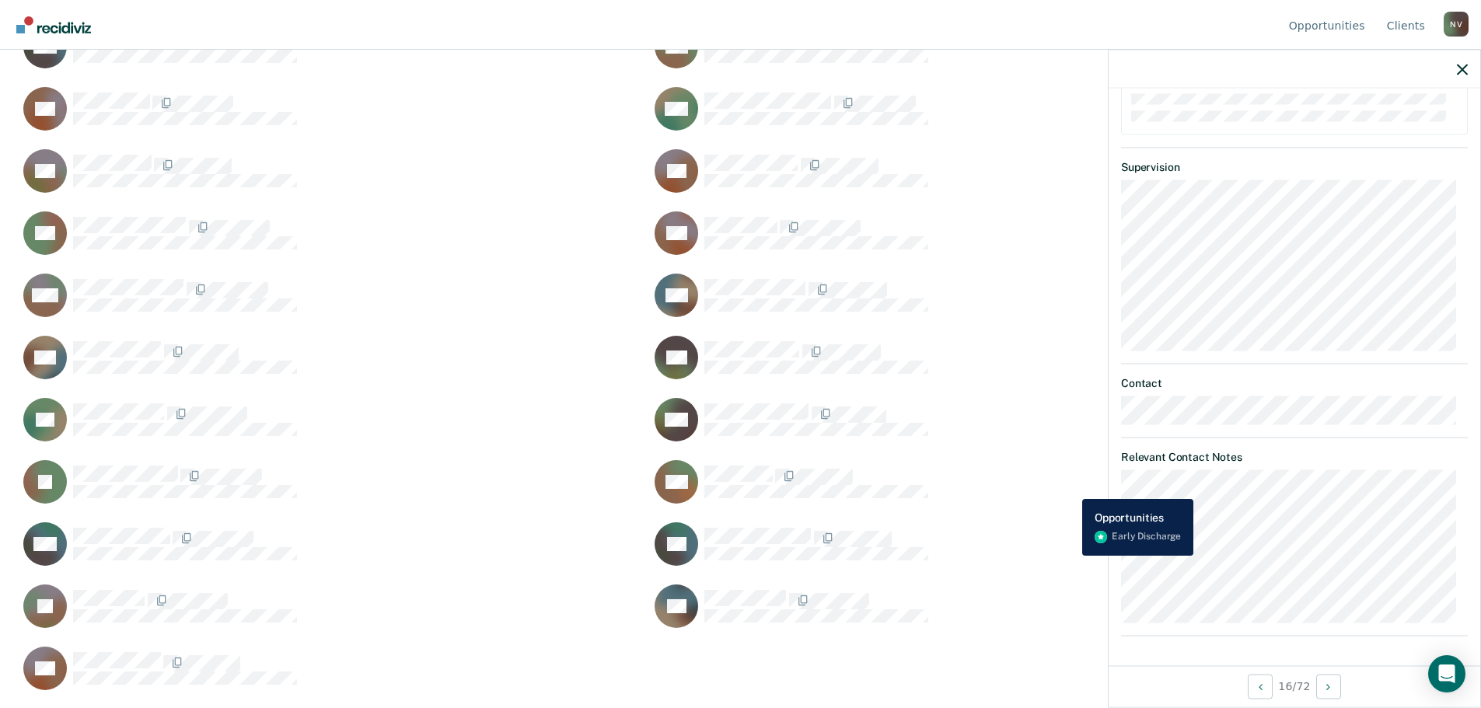
click at [1071, 487] on div "NO Navigate to form" at bounding box center [956, 481] width 613 height 45
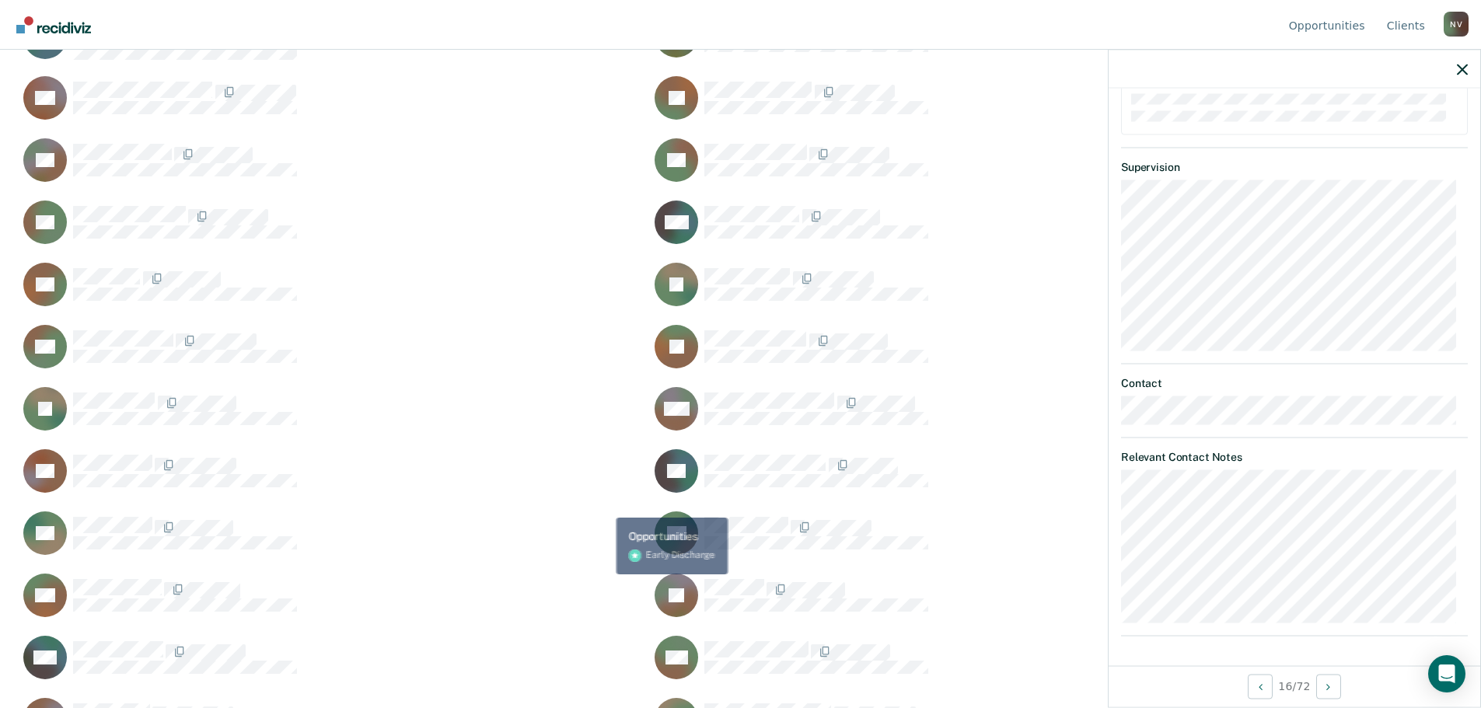
scroll to position [1798, 0]
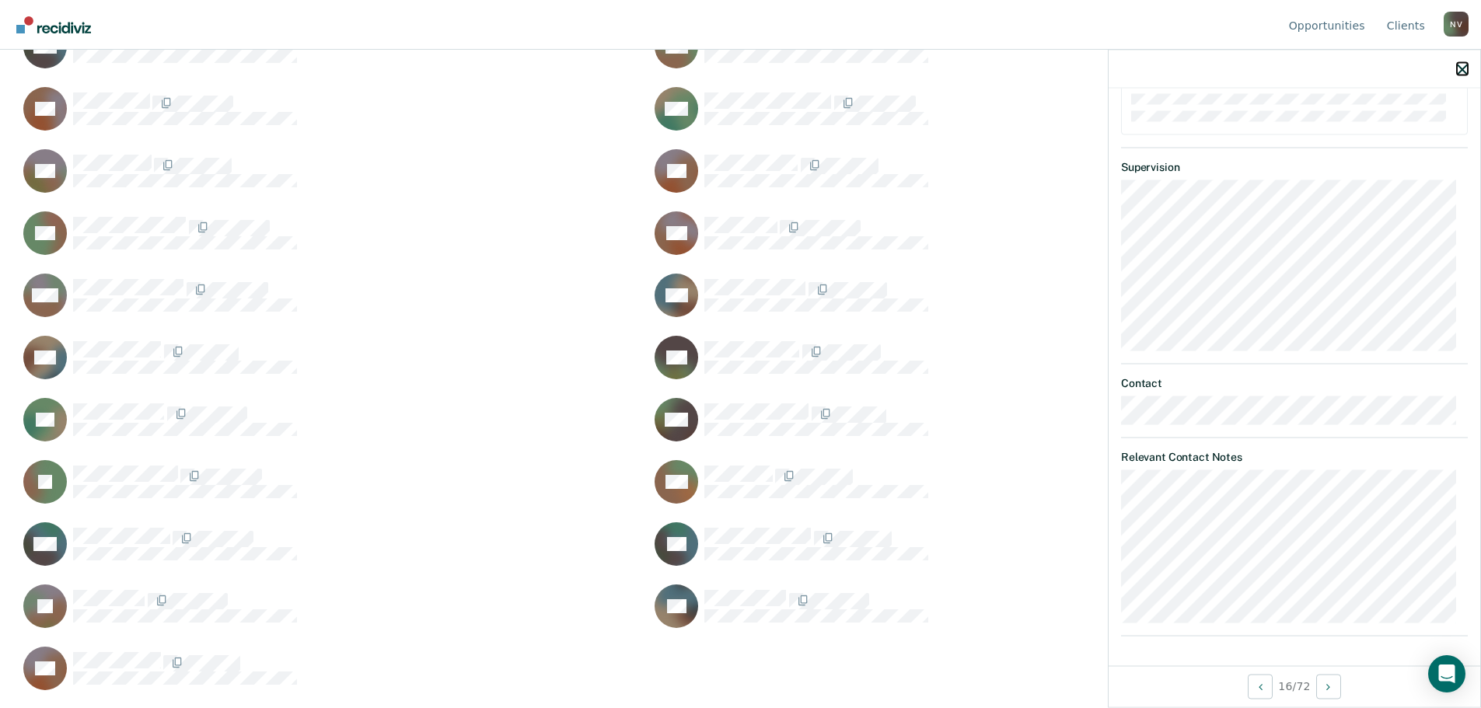
click at [1462, 71] on icon "button" at bounding box center [1462, 69] width 11 height 11
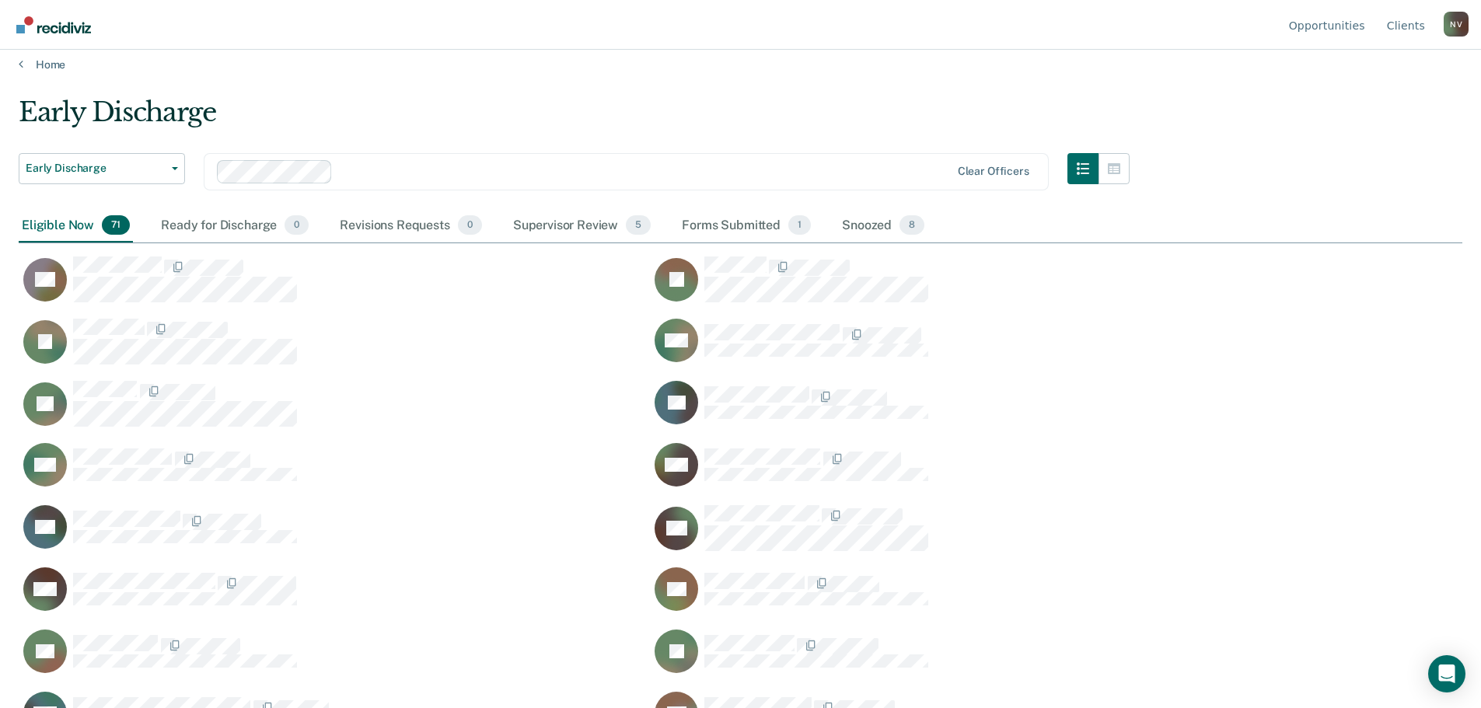
scroll to position [9, 0]
click at [208, 223] on div "Ready for Discharge 0" at bounding box center [235, 228] width 154 height 34
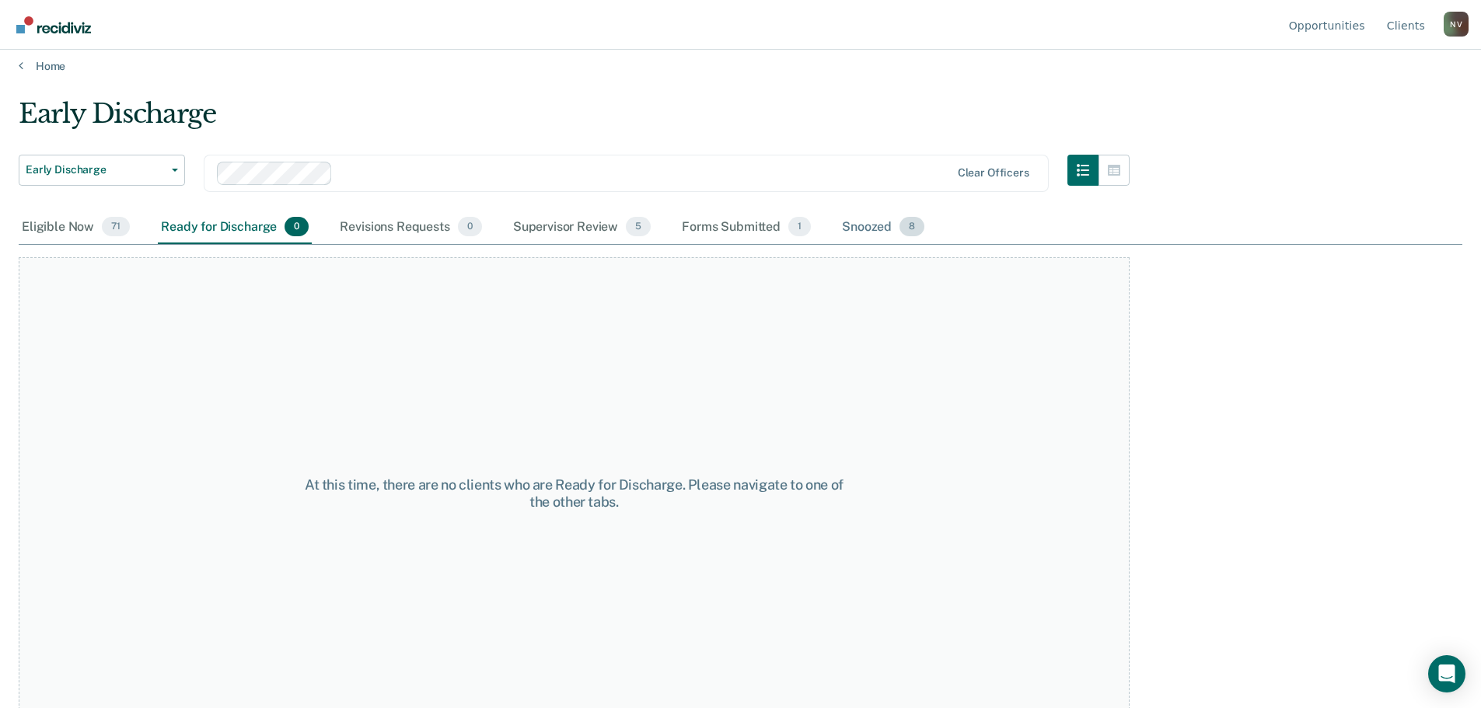
click at [878, 229] on div "Snoozed 8" at bounding box center [883, 228] width 89 height 34
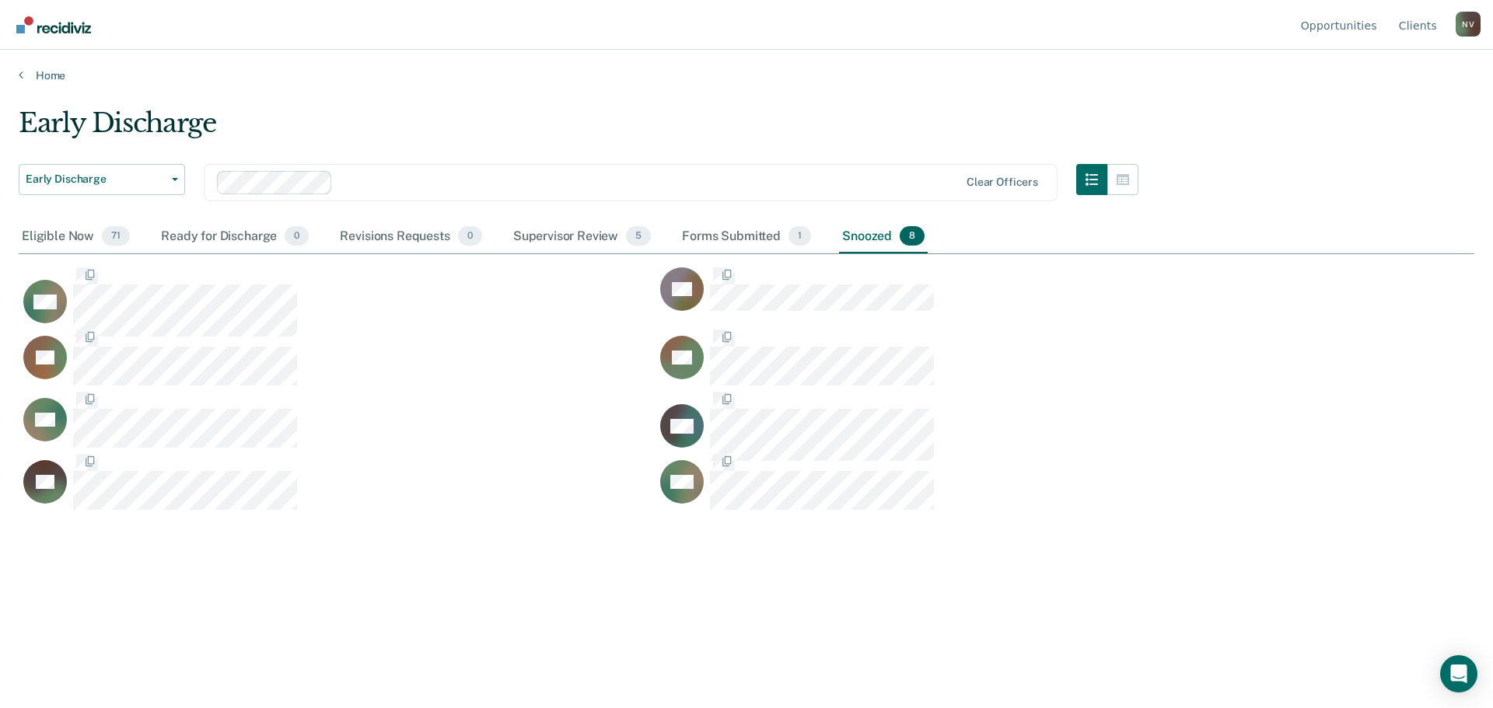
scroll to position [473, 1444]
click at [722, 226] on div "Forms Submitted 1" at bounding box center [746, 237] width 135 height 34
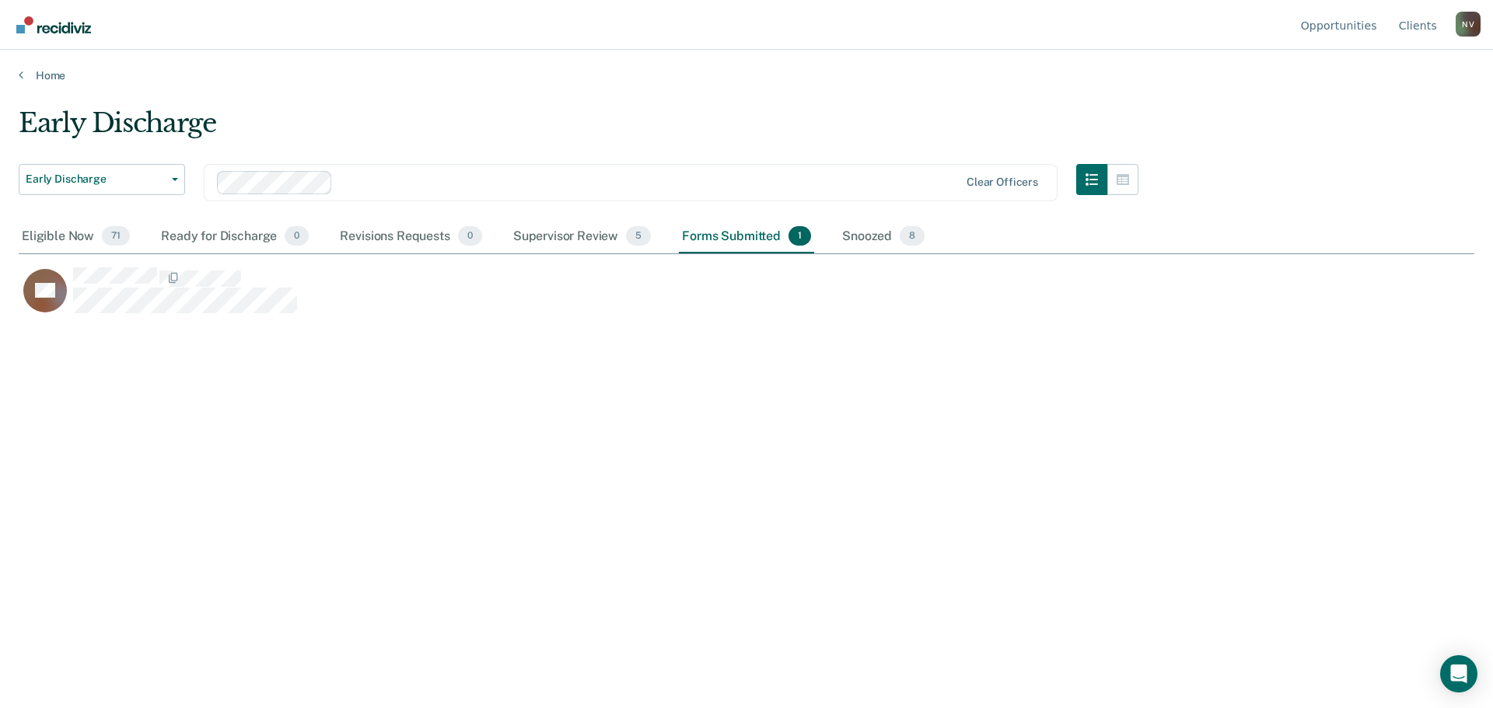
click at [161, 317] on div "DC" at bounding box center [656, 298] width 1274 height 62
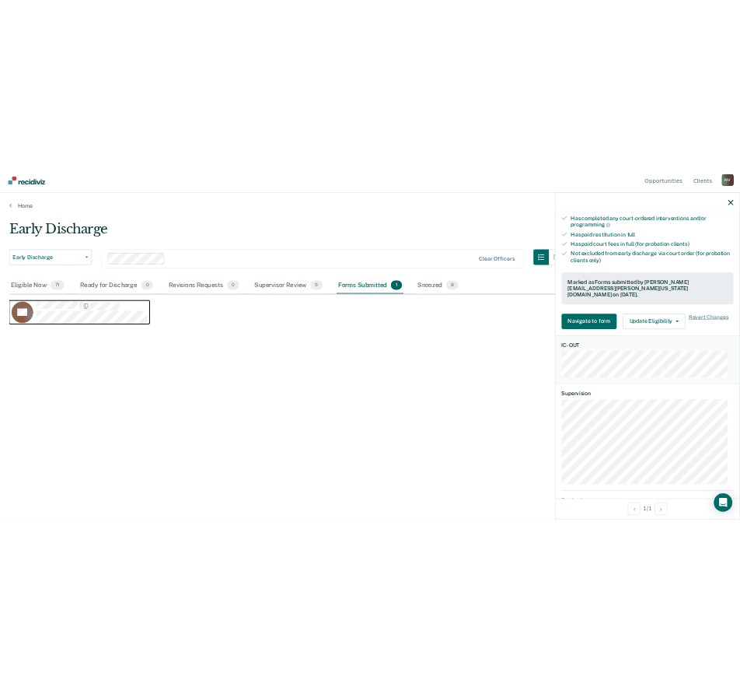
scroll to position [542, 0]
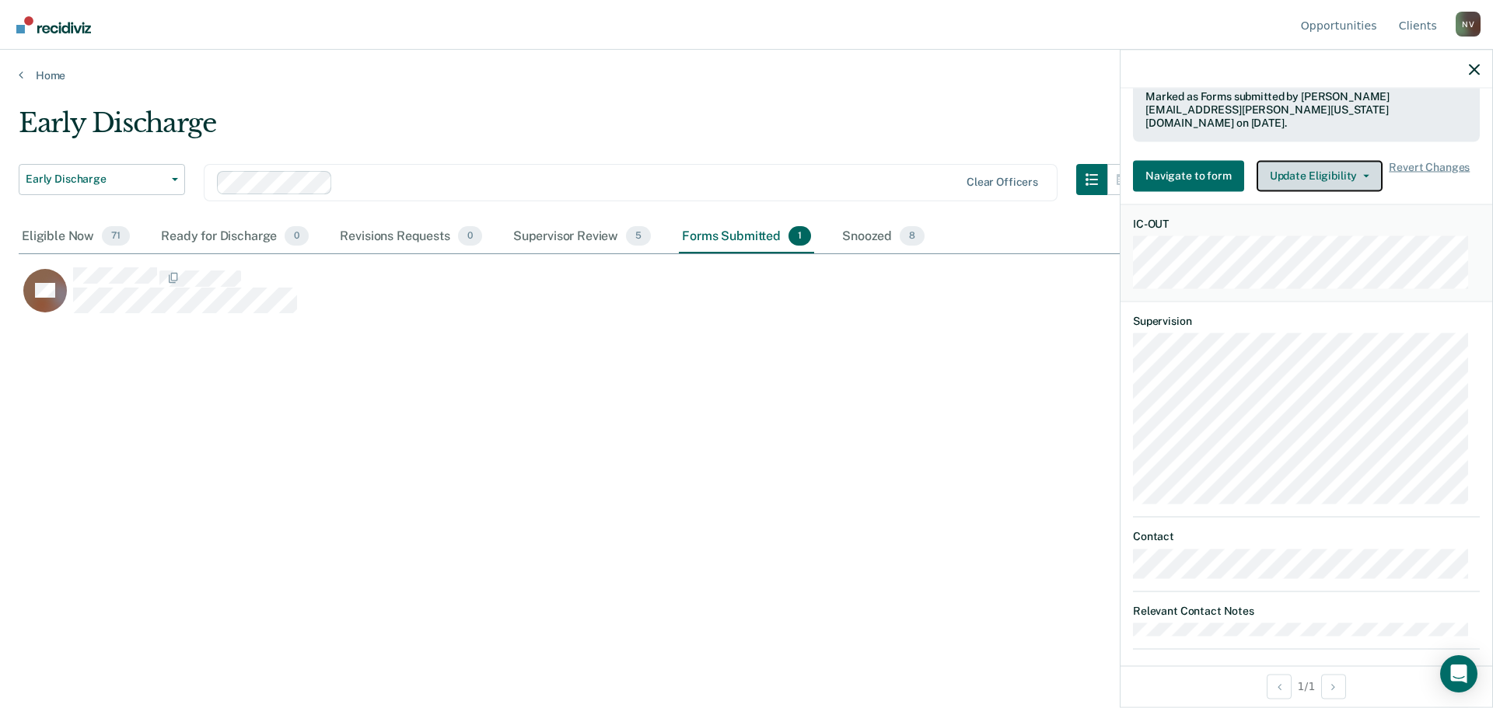
click at [1326, 160] on button "Update Eligibility" at bounding box center [1319, 175] width 126 height 31
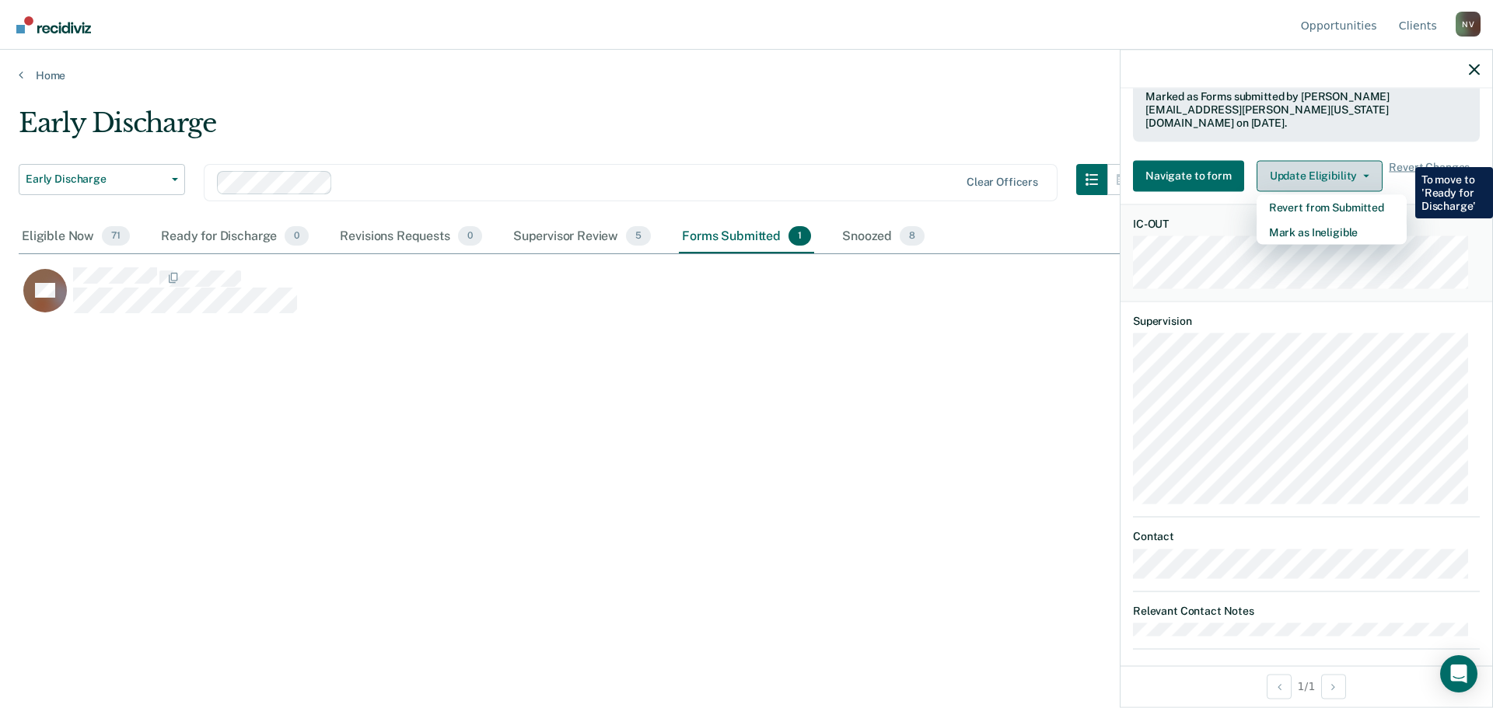
click at [1326, 160] on button "Update Eligibility" at bounding box center [1319, 175] width 126 height 31
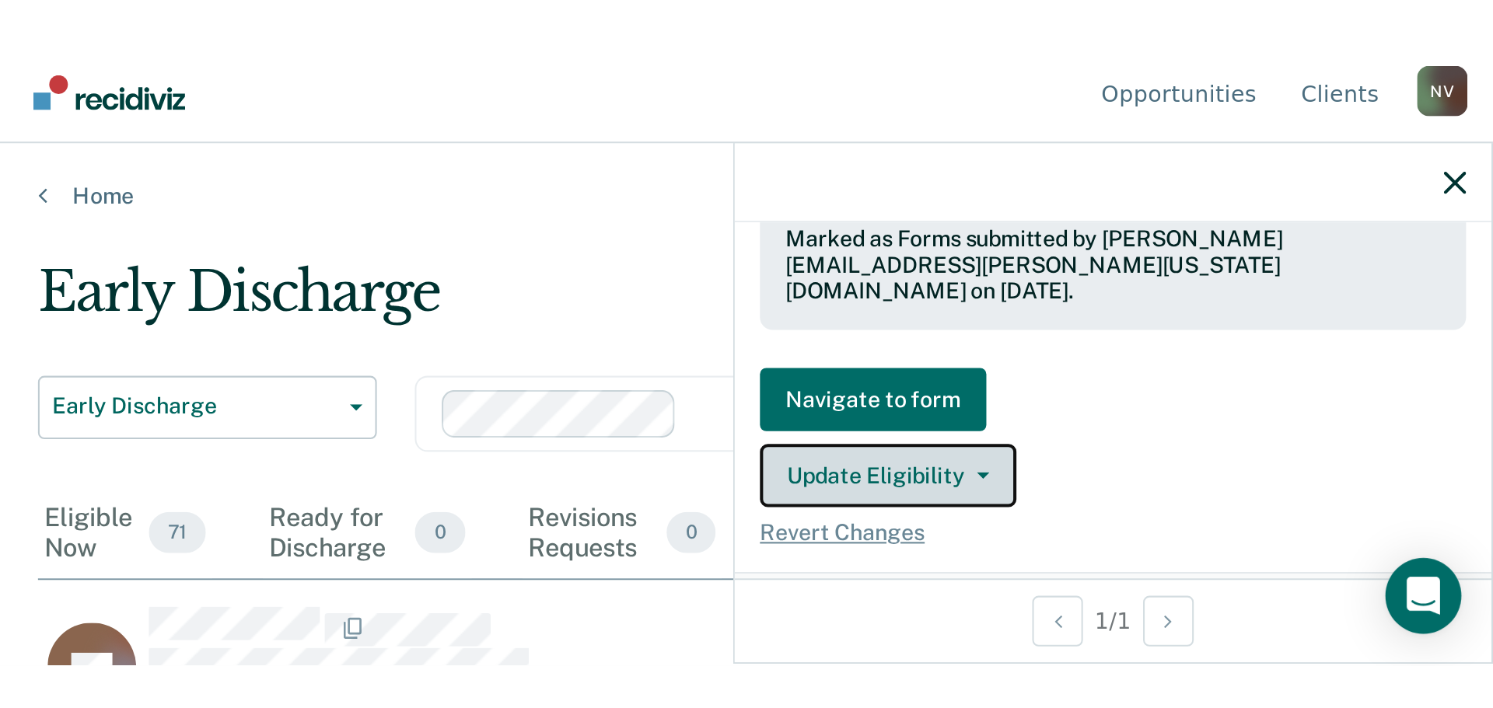
scroll to position [473, 1444]
